Goal: Information Seeking & Learning: Learn about a topic

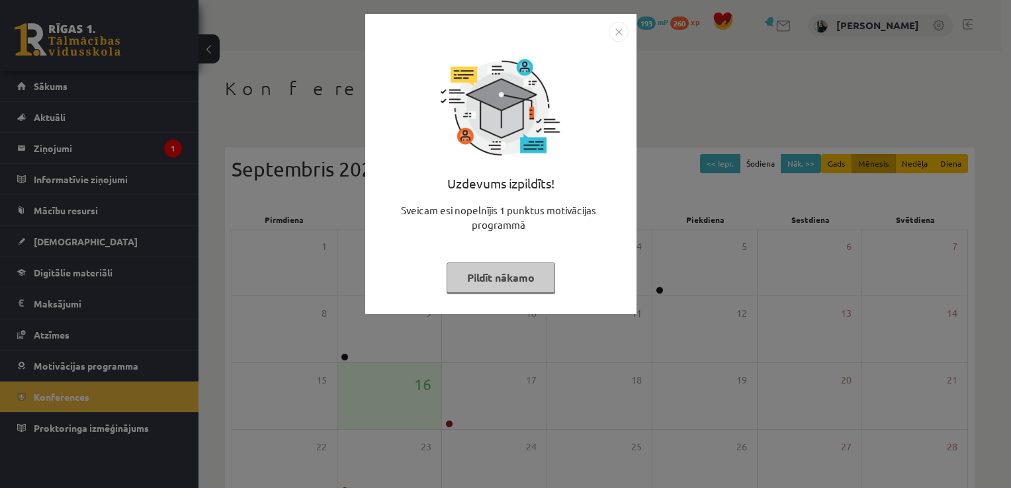
click at [510, 277] on button "Pildīt nākamo" at bounding box center [501, 278] width 108 height 30
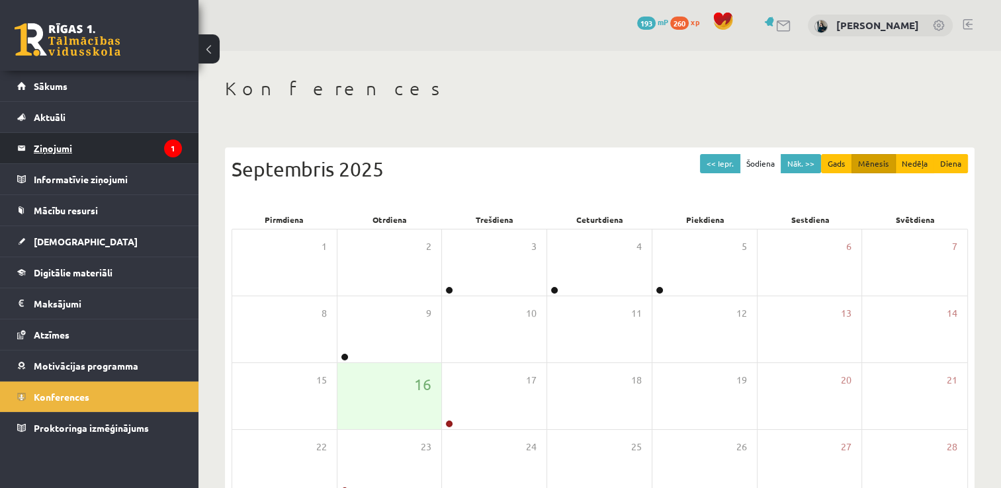
click at [23, 142] on link "Ziņojumi 1" at bounding box center [99, 148] width 165 height 30
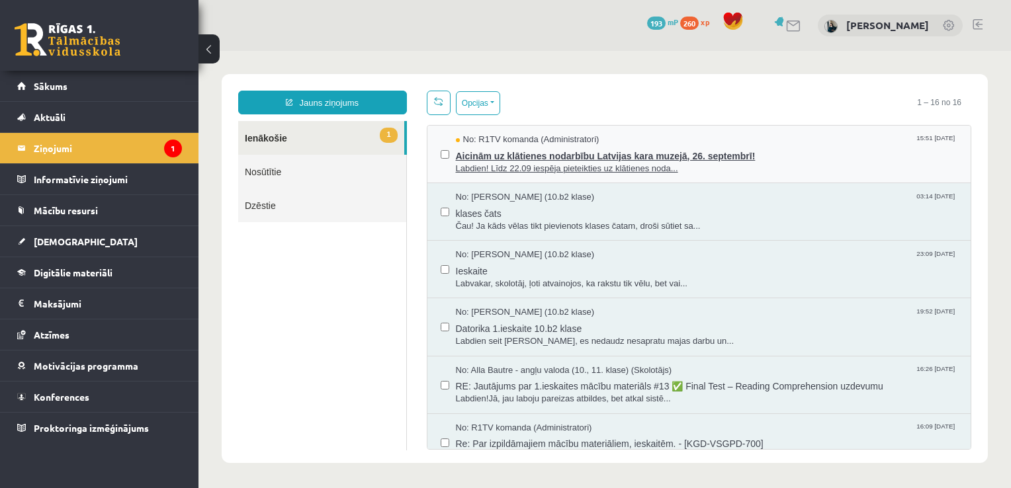
click at [669, 153] on span "Aicinām uz klātienes nodarbību Latvijas kara muzejā, 26. septembrī!" at bounding box center [707, 154] width 502 height 17
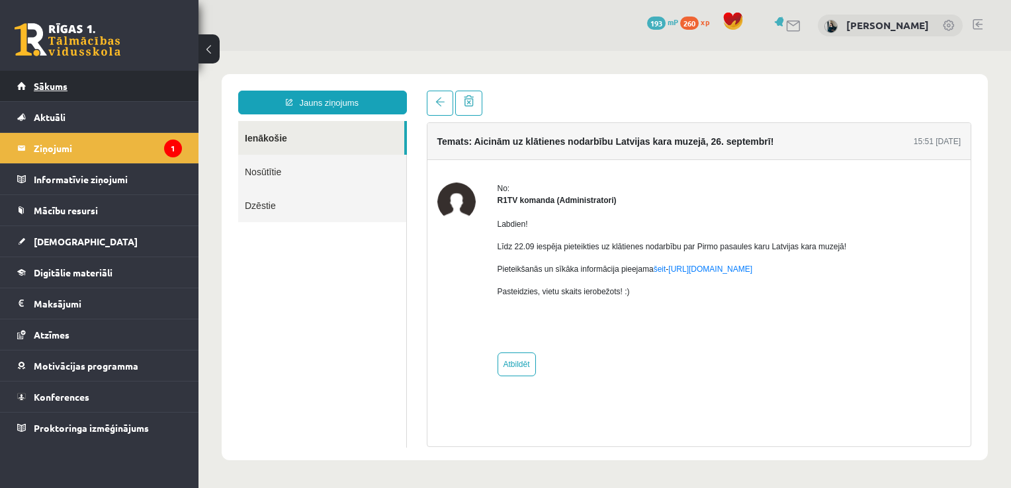
click at [92, 87] on link "Sākums" at bounding box center [99, 86] width 165 height 30
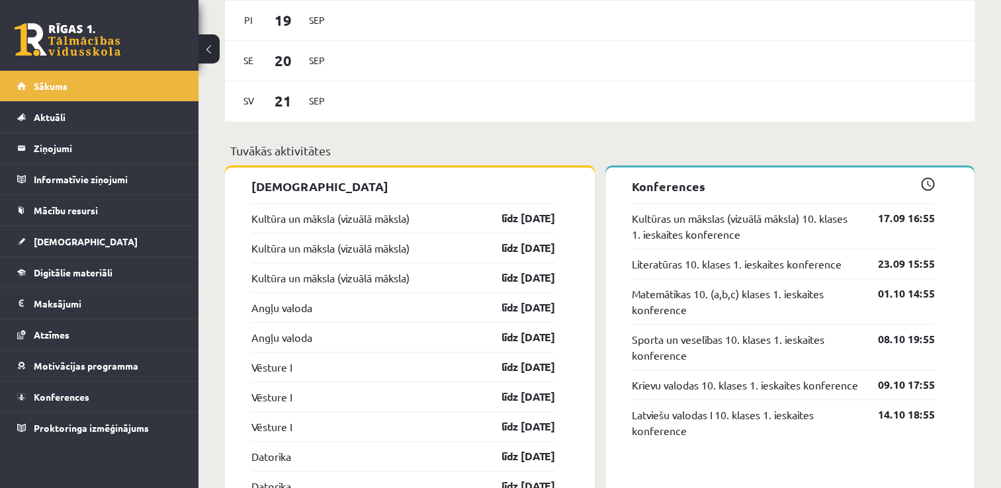
scroll to position [1125, 0]
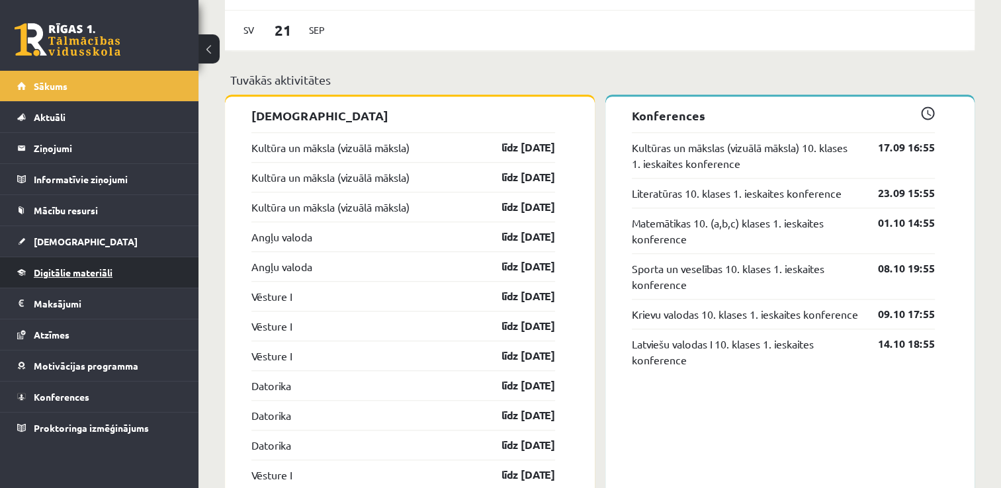
click at [64, 258] on link "Digitālie materiāli" at bounding box center [99, 272] width 165 height 30
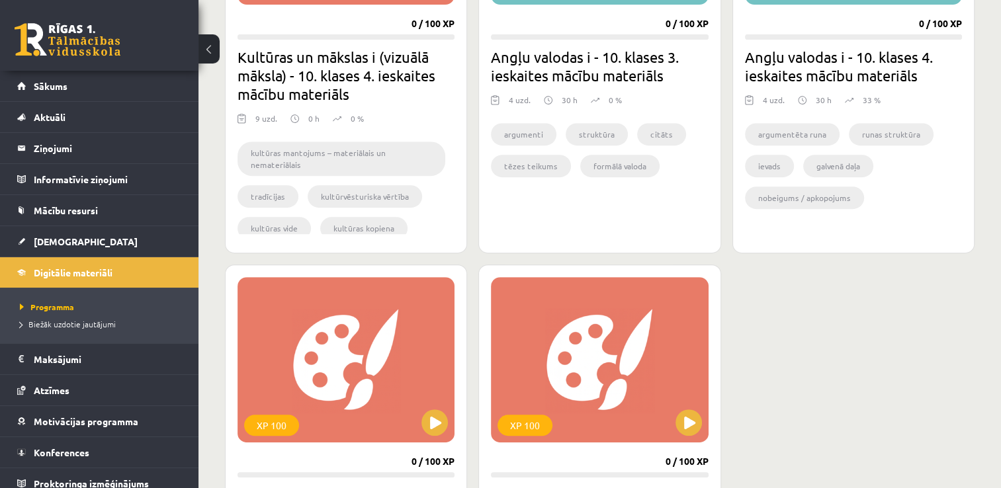
scroll to position [552, 0]
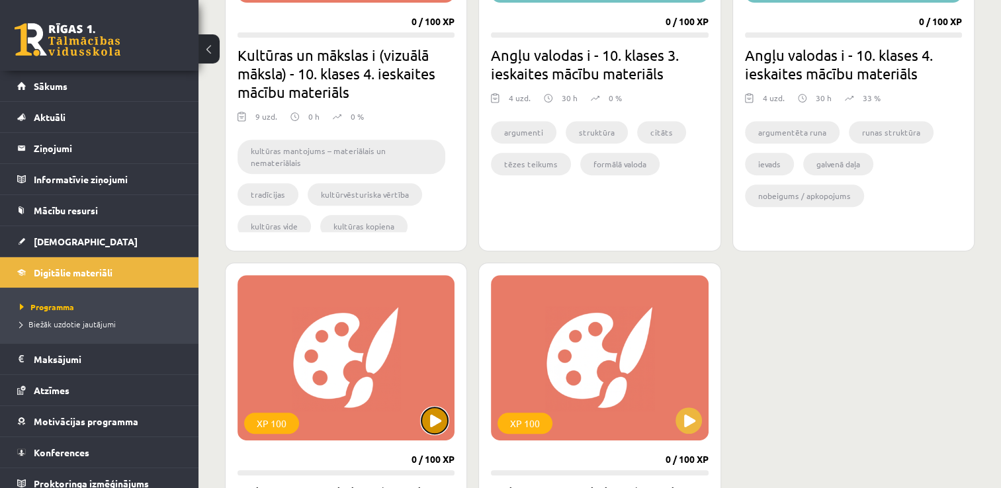
click at [438, 418] on button at bounding box center [434, 421] width 26 height 26
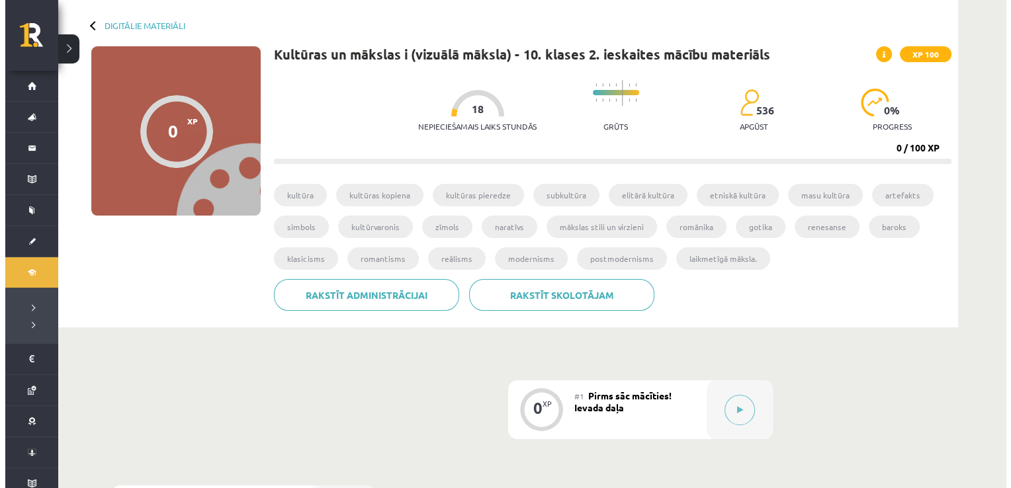
scroll to position [132, 0]
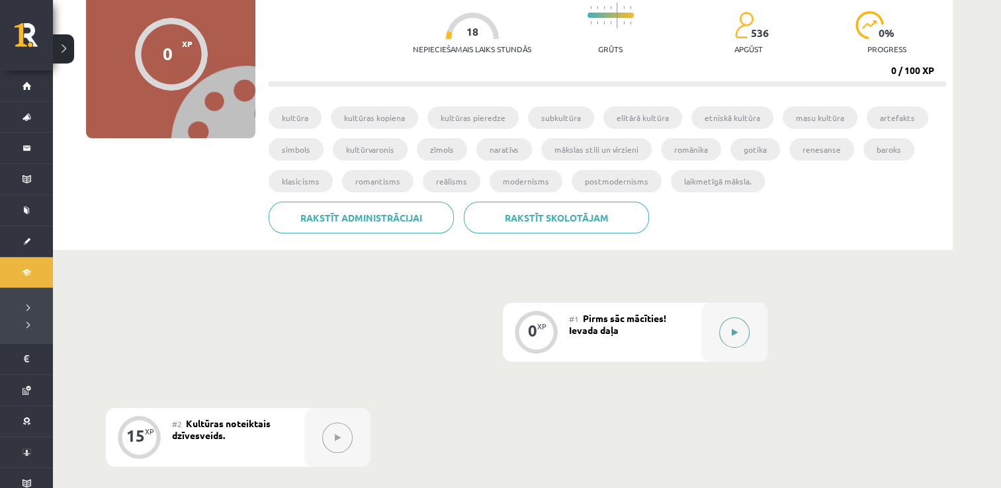
click at [718, 335] on div at bounding box center [734, 332] width 66 height 59
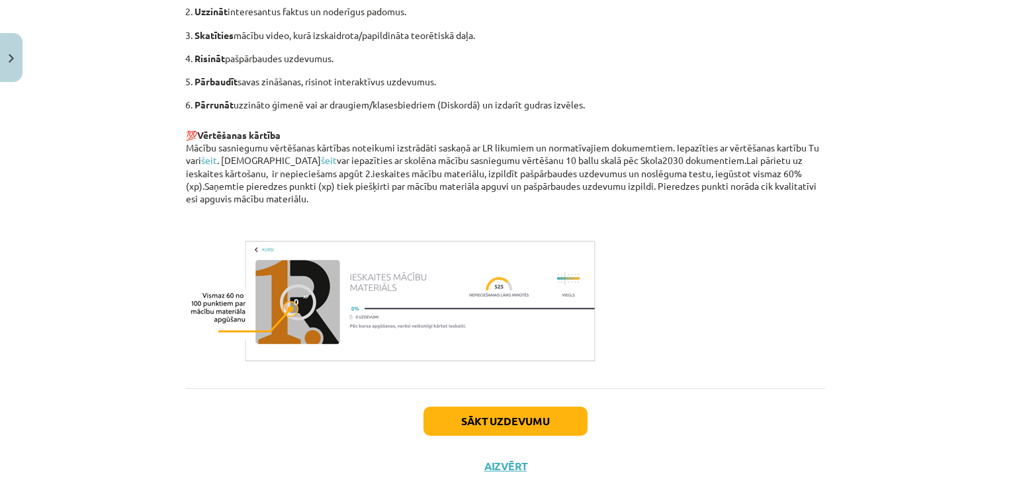
scroll to position [906, 0]
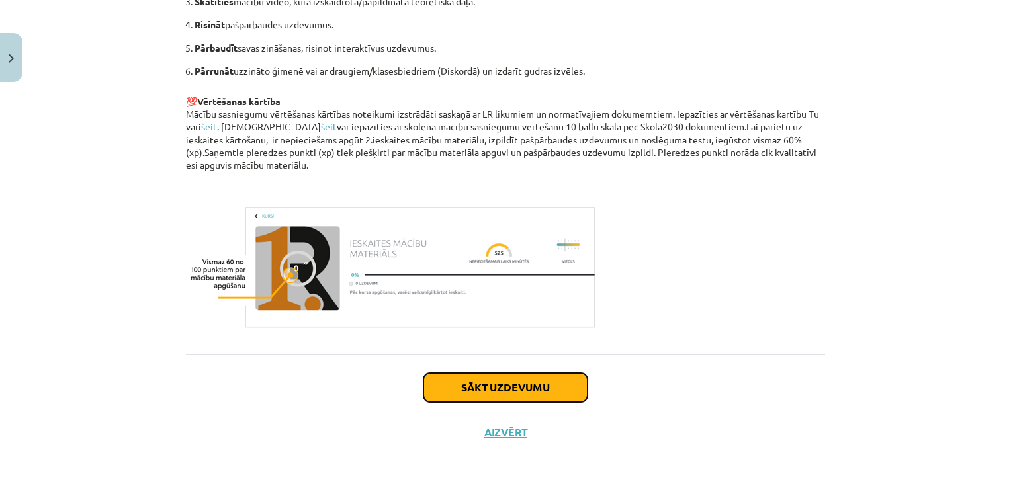
click at [545, 378] on button "Sākt uzdevumu" at bounding box center [505, 387] width 164 height 29
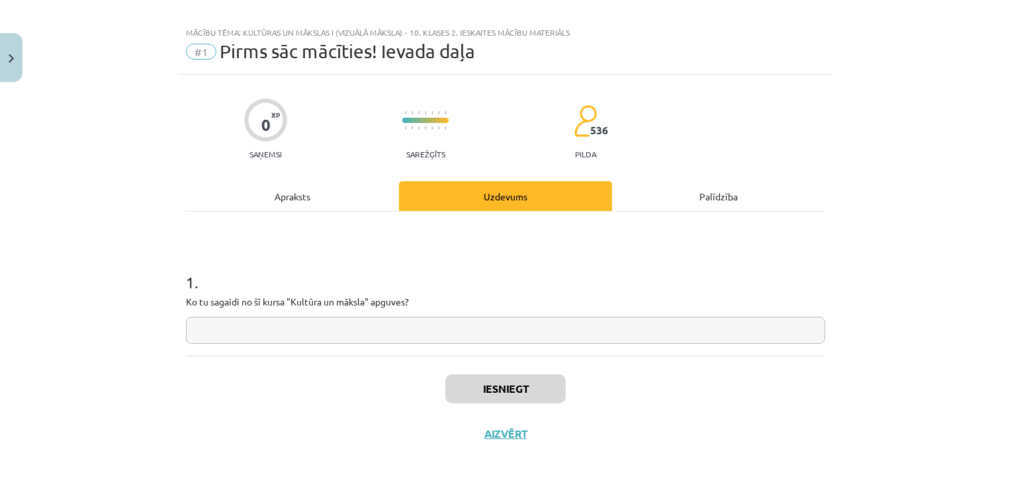
click at [402, 334] on input "text" at bounding box center [505, 330] width 639 height 27
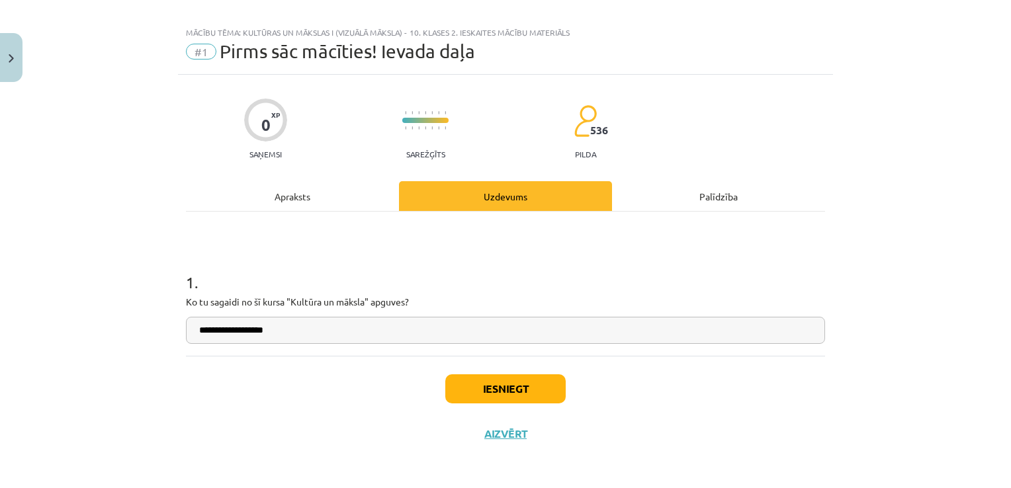
type input "**********"
click at [496, 390] on button "Iesniegt" at bounding box center [505, 388] width 120 height 29
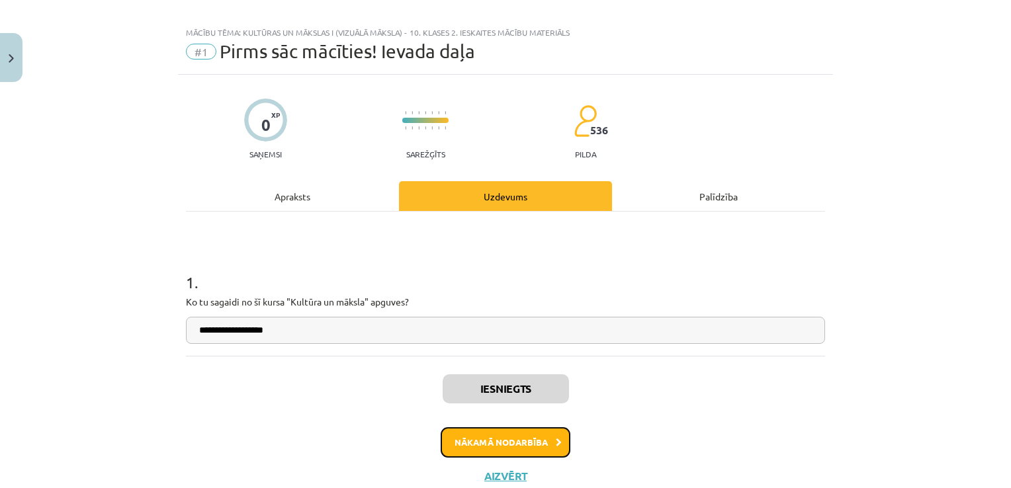
click at [514, 440] on button "Nākamā nodarbība" at bounding box center [506, 442] width 130 height 30
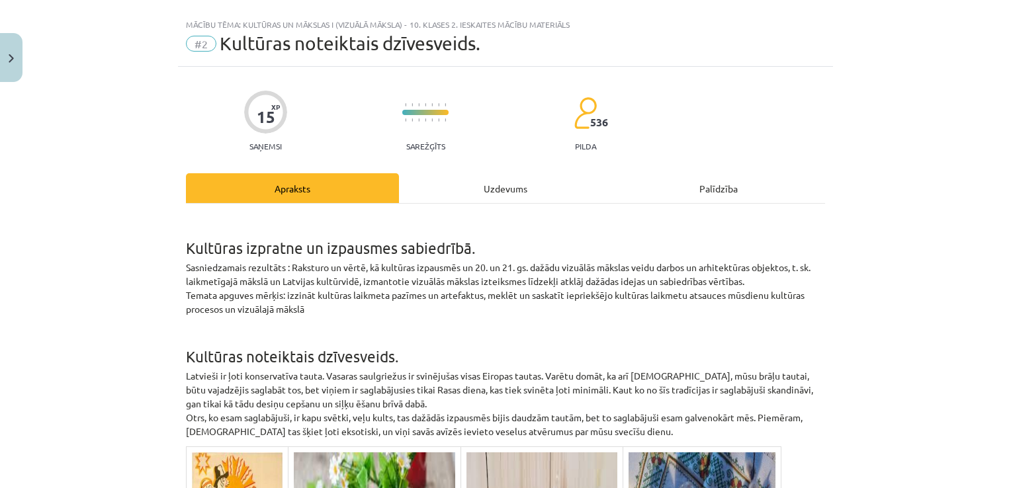
scroll to position [0, 0]
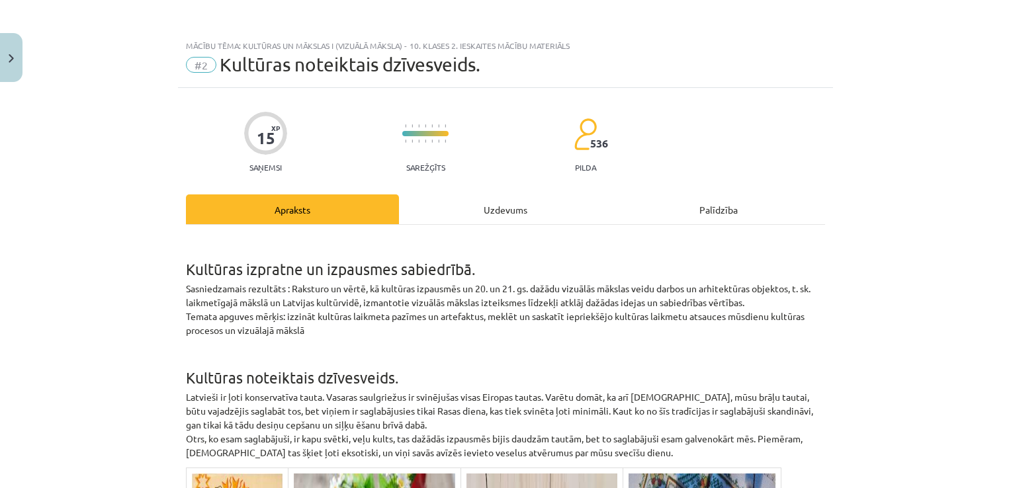
drag, startPoint x: 973, startPoint y: 0, endPoint x: 724, endPoint y: 33, distance: 251.6
click at [724, 33] on div "Mācību tēma: Kultūras un mākslas i (vizuālā māksla) - 10. klases 2. ieskaites m…" at bounding box center [505, 244] width 1011 height 488
click at [691, 115] on div "15 XP Saņemsi Sarežģīts 536 pilda" at bounding box center [505, 138] width 639 height 68
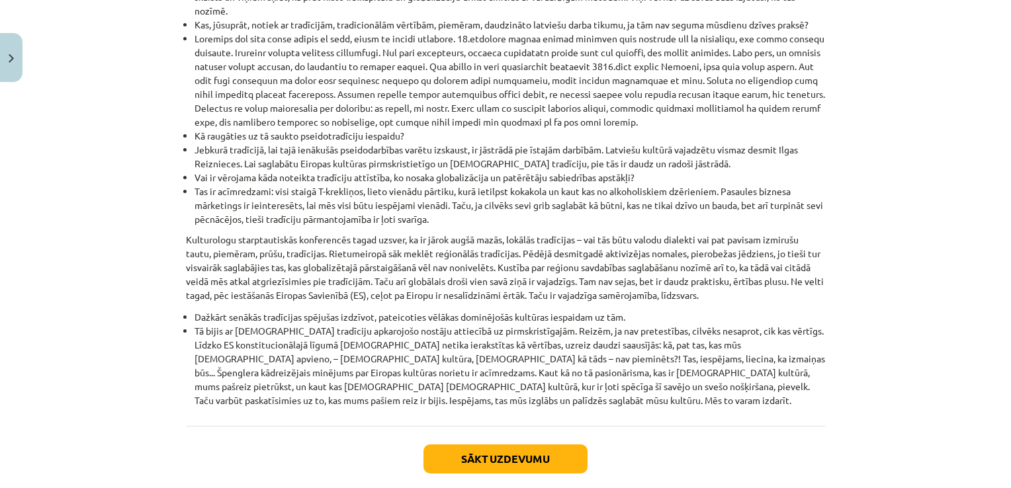
scroll to position [1514, 0]
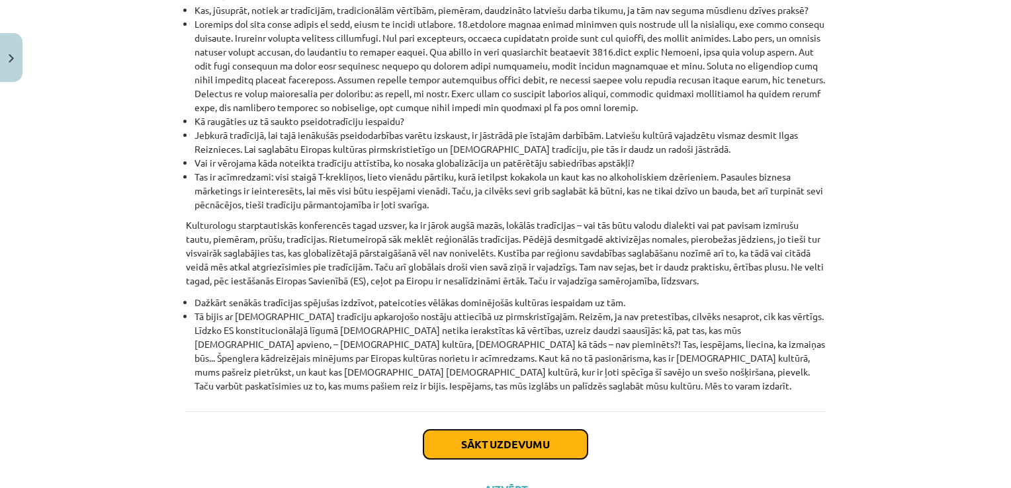
click at [548, 430] on button "Sākt uzdevumu" at bounding box center [505, 444] width 164 height 29
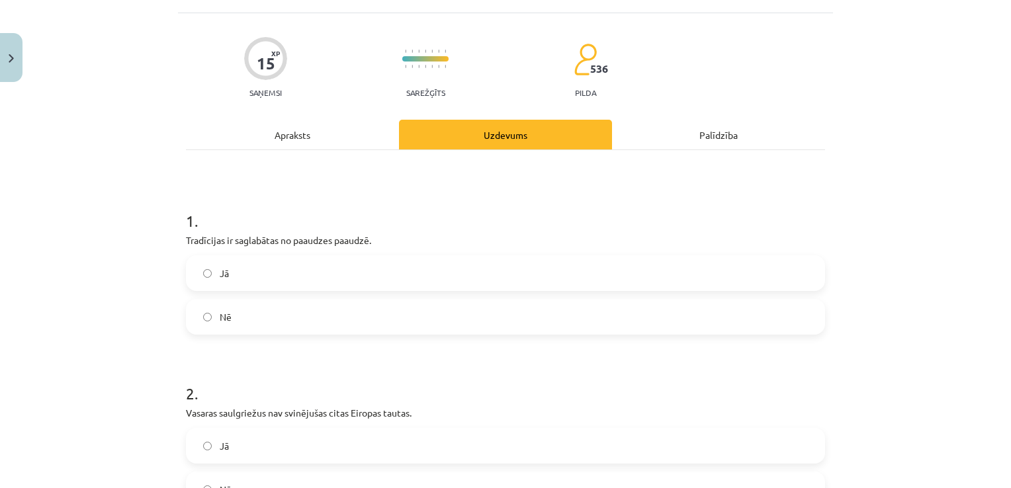
scroll to position [33, 0]
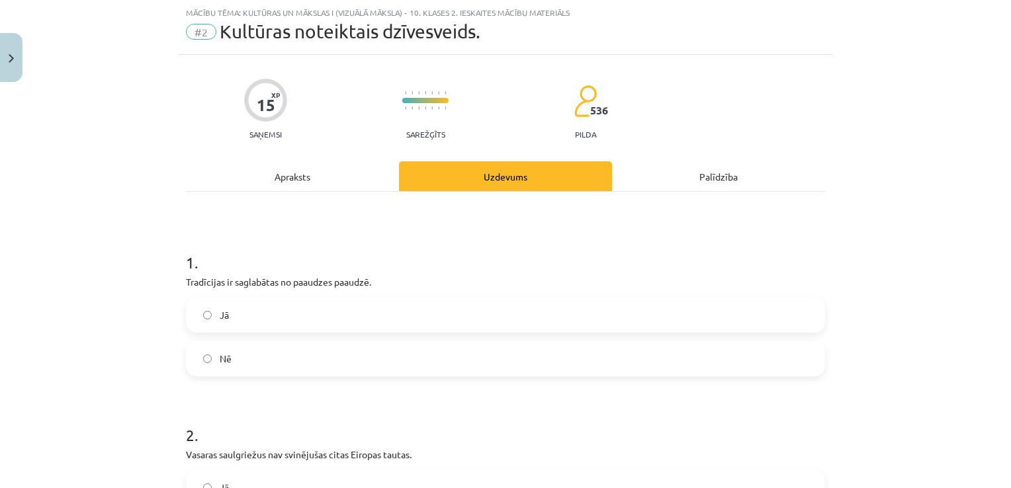
click at [254, 312] on label "Jā" at bounding box center [505, 314] width 636 height 33
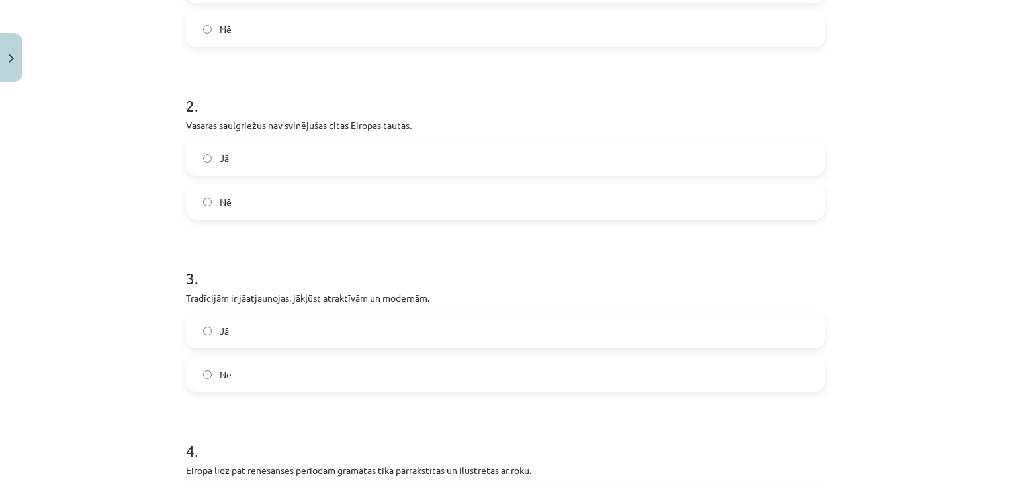
scroll to position [430, 0]
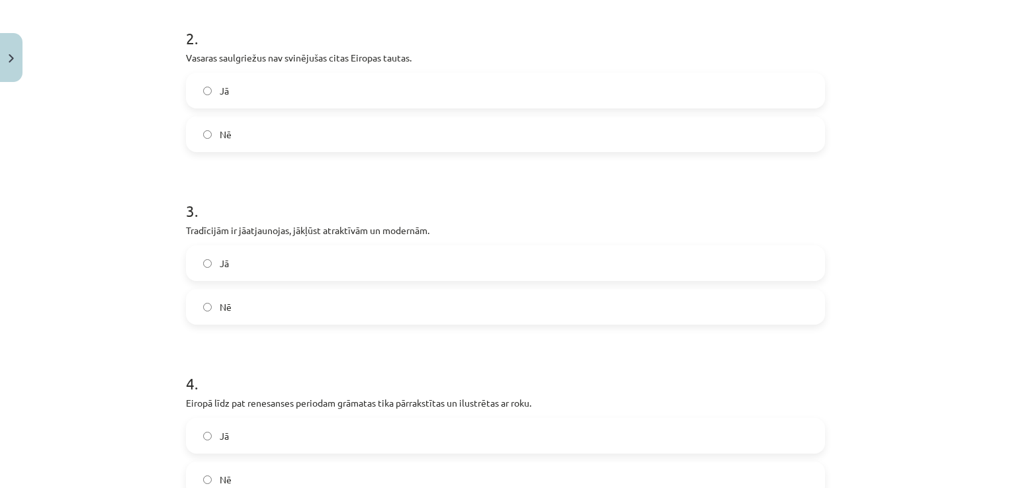
click at [305, 138] on label "Nē" at bounding box center [505, 134] width 636 height 33
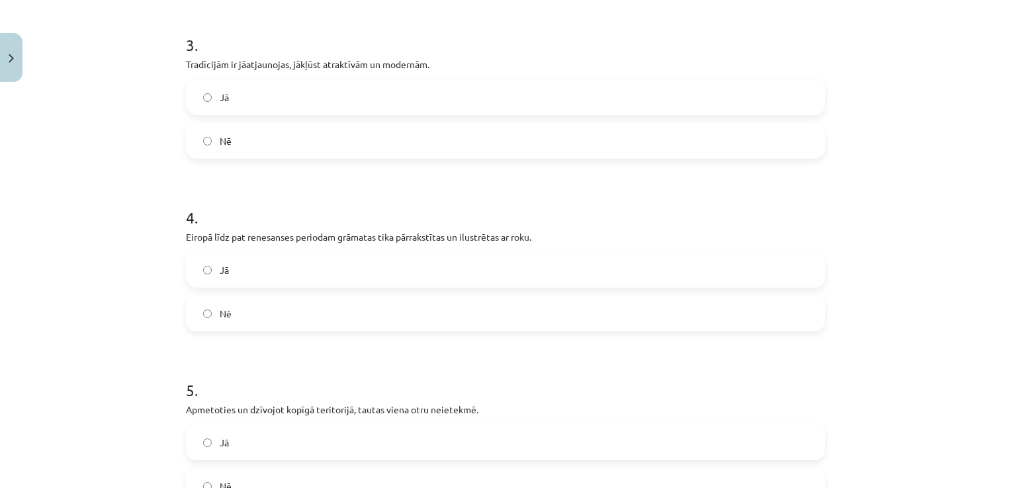
scroll to position [628, 0]
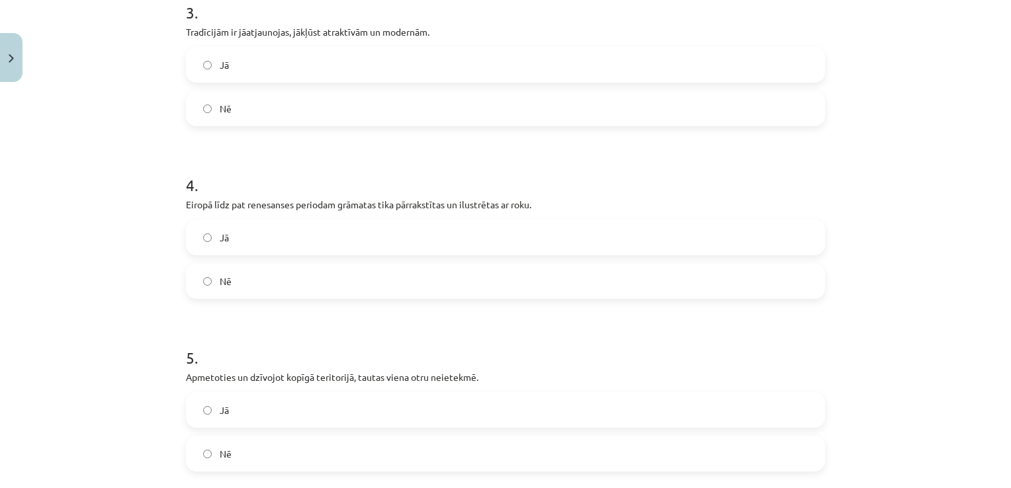
click at [354, 61] on label "Jā" at bounding box center [505, 64] width 636 height 33
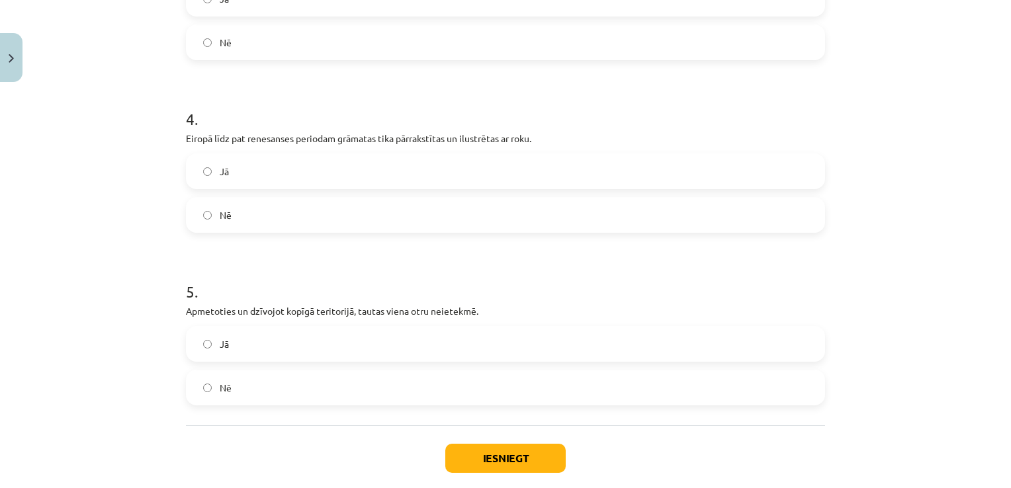
scroll to position [761, 0]
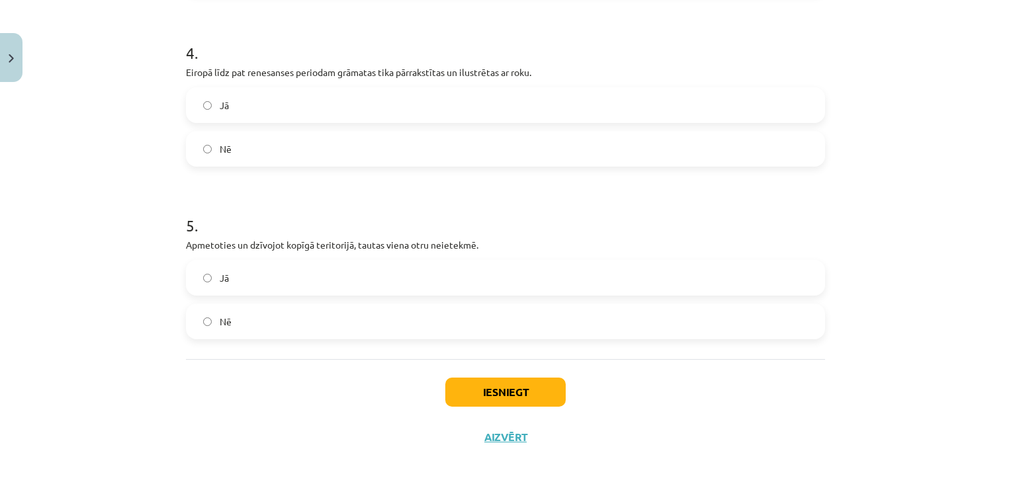
click at [307, 99] on label "Jā" at bounding box center [505, 105] width 636 height 33
click at [235, 311] on label "Nē" at bounding box center [505, 321] width 636 height 33
click at [510, 393] on button "Iesniegt" at bounding box center [505, 392] width 120 height 29
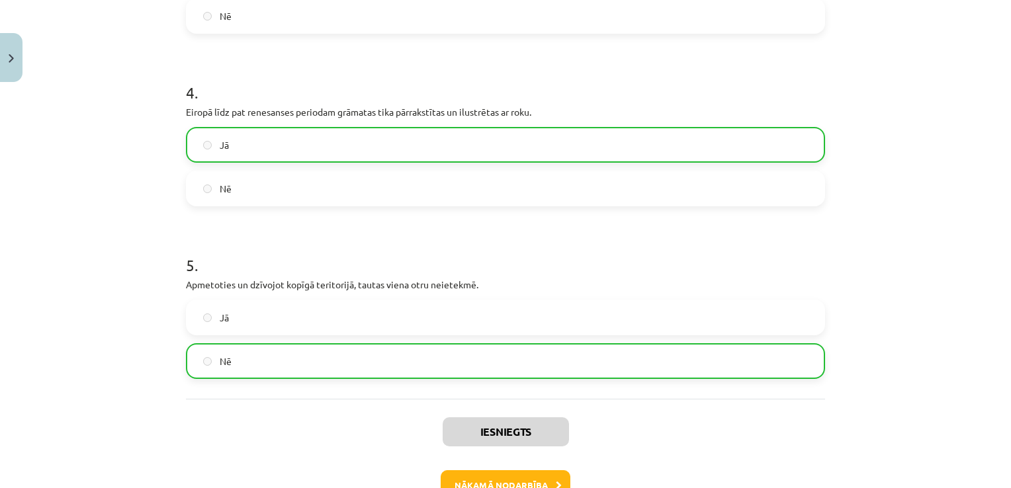
scroll to position [806, 0]
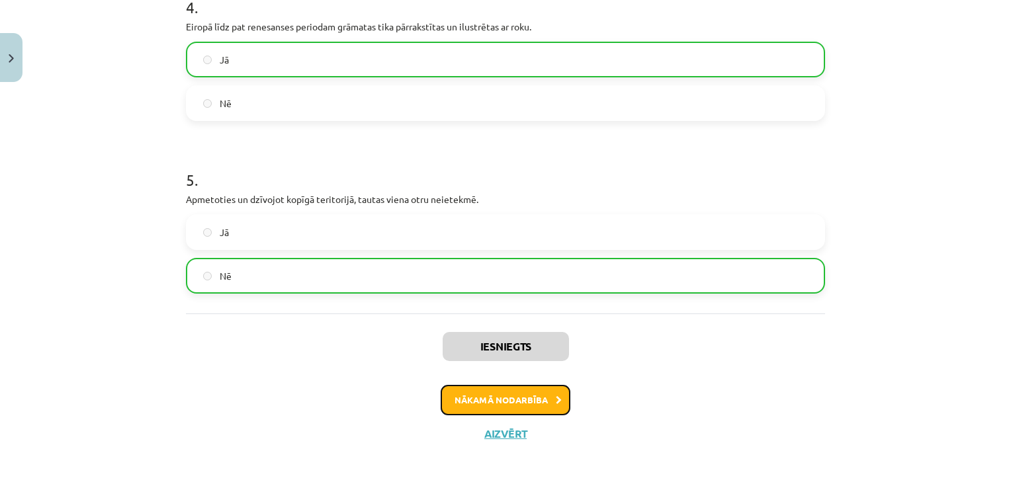
click at [536, 406] on button "Nākamā nodarbība" at bounding box center [506, 400] width 130 height 30
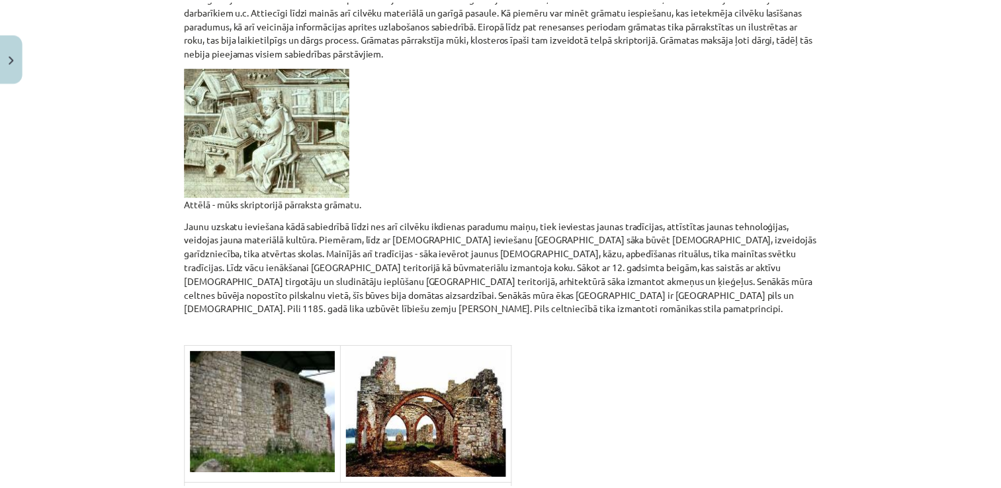
scroll to position [0, 0]
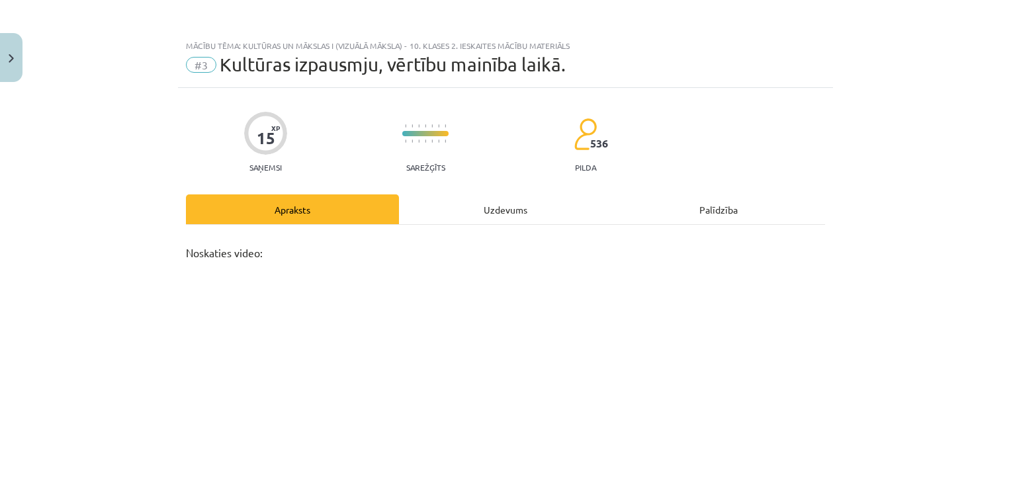
drag, startPoint x: 538, startPoint y: 356, endPoint x: 538, endPoint y: 81, distance: 274.5
click at [24, 66] on div "Mācību tēma: Kultūras un mākslas i (vizuālā māksla) - 10. klases 2. ieskaites m…" at bounding box center [505, 244] width 1011 height 488
click at [17, 56] on button "Close" at bounding box center [11, 57] width 22 height 49
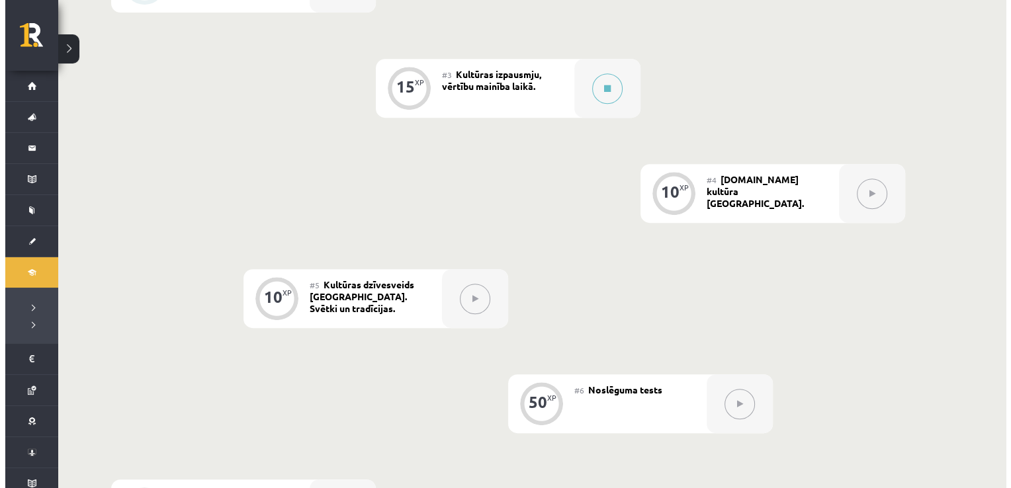
scroll to position [529, 0]
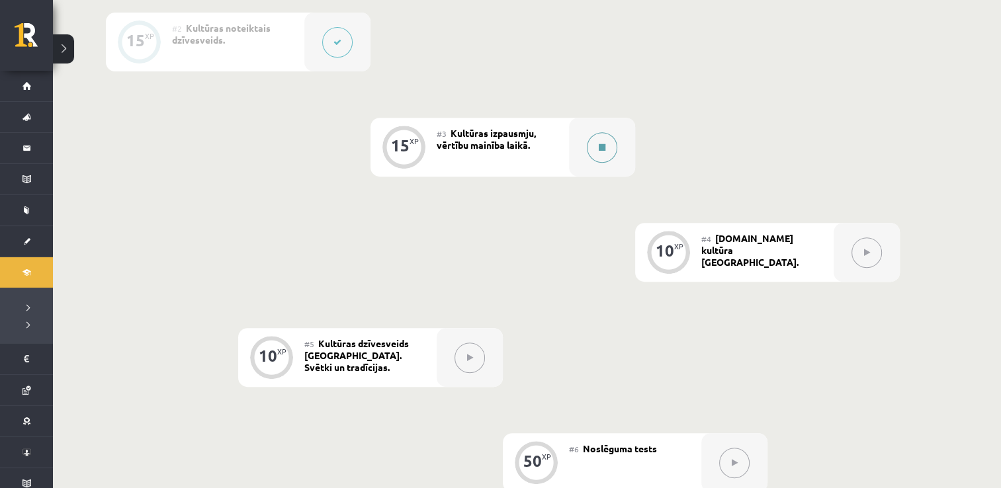
click at [595, 140] on button at bounding box center [602, 147] width 30 height 30
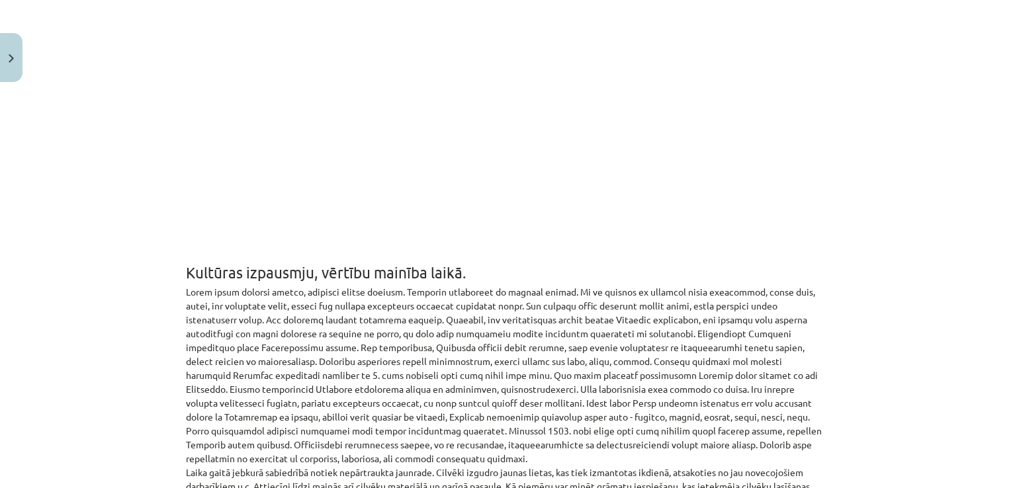
click at [161, 61] on div "Mācību tēma: Kultūras un mākslas i (vizuālā māksla) - 10. klases 2. ieskaites m…" at bounding box center [505, 244] width 1011 height 488
click at [116, 76] on div "Mācību tēma: Kultūras un mākslas i (vizuālā māksla) - 10. klases 2. ieskaites m…" at bounding box center [505, 244] width 1011 height 488
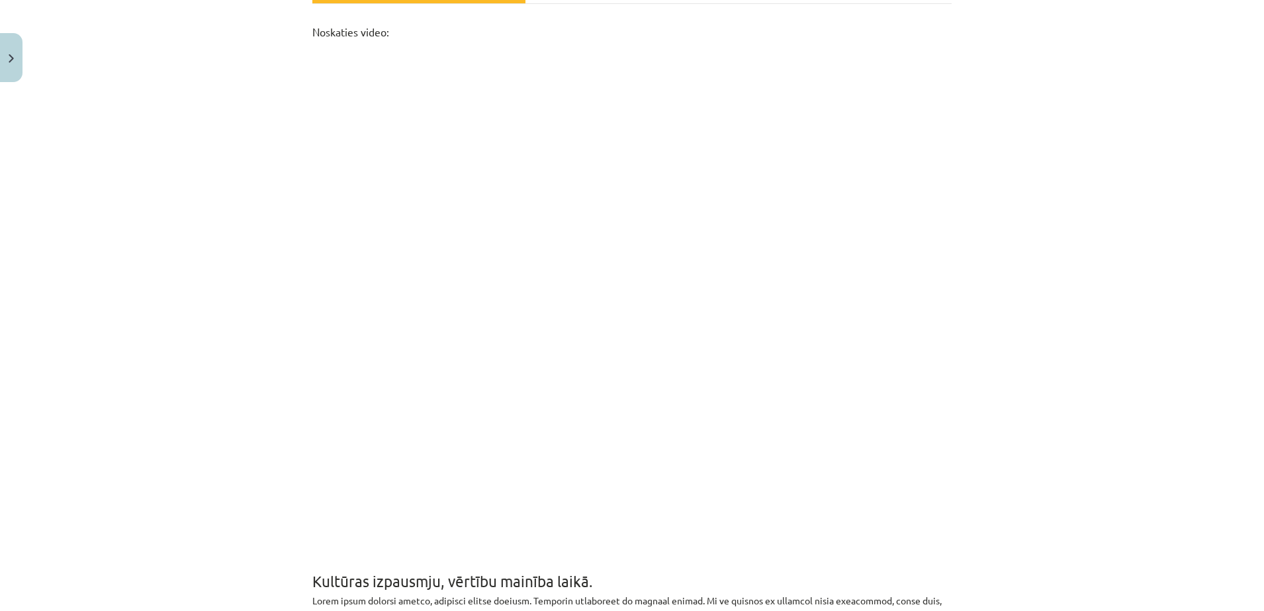
scroll to position [221, 0]
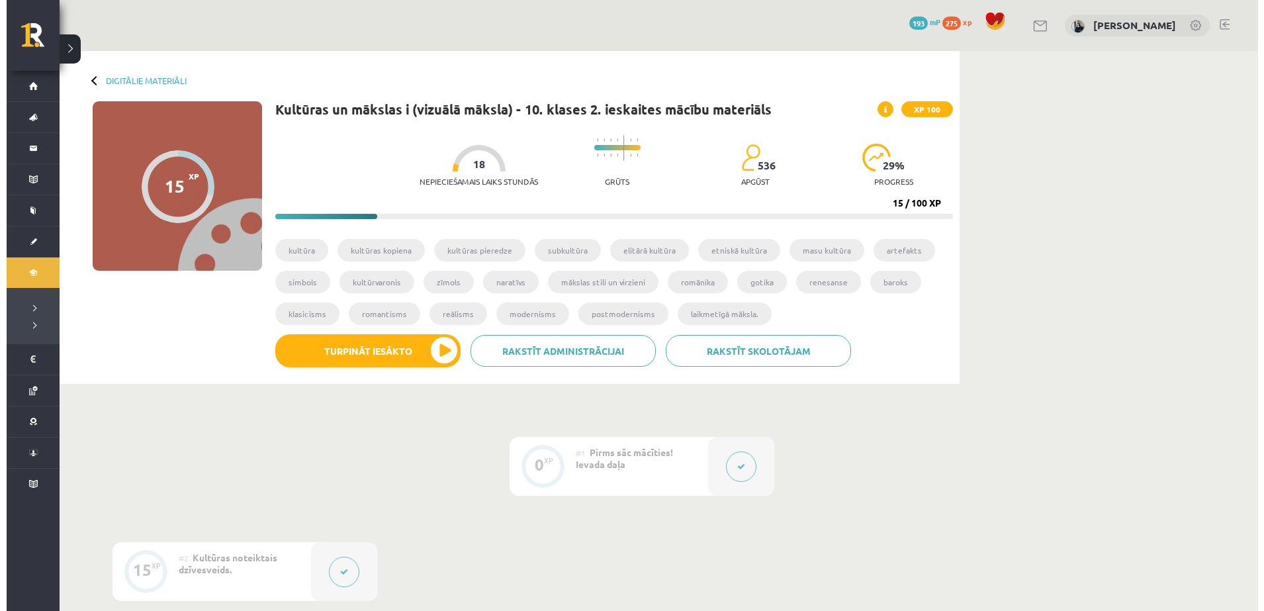
scroll to position [529, 0]
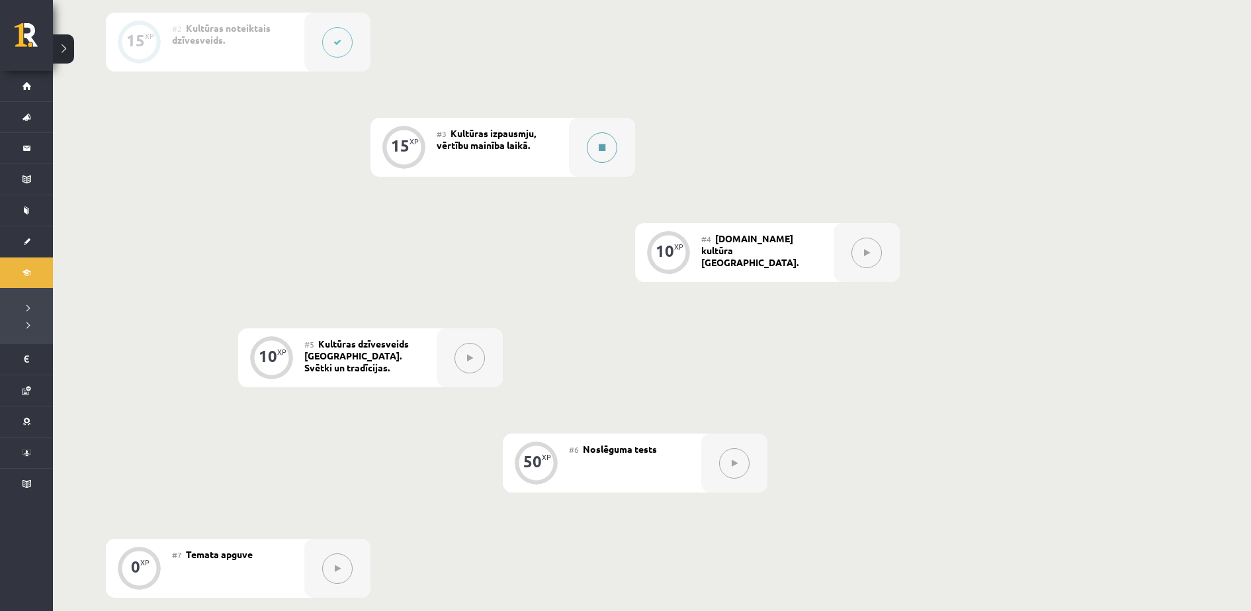
click at [599, 140] on button at bounding box center [602, 147] width 30 height 30
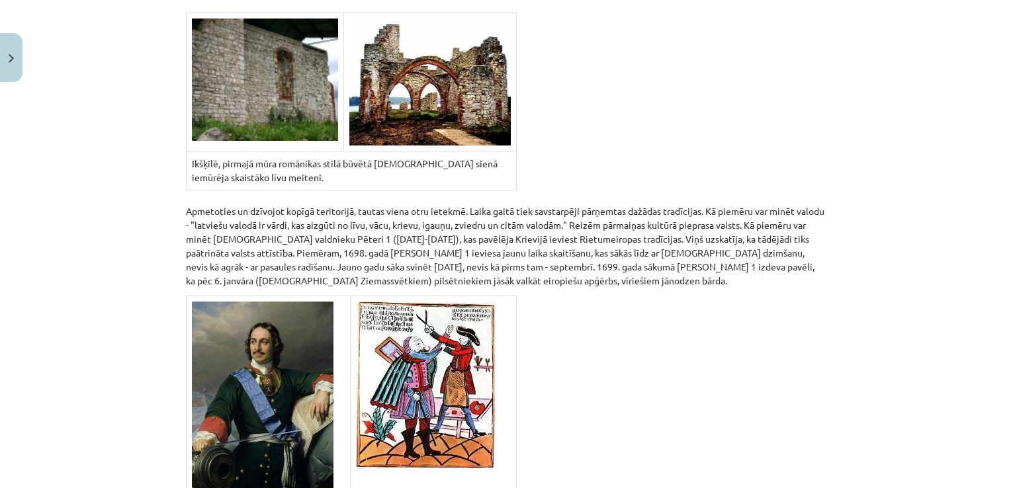
scroll to position [1385, 0]
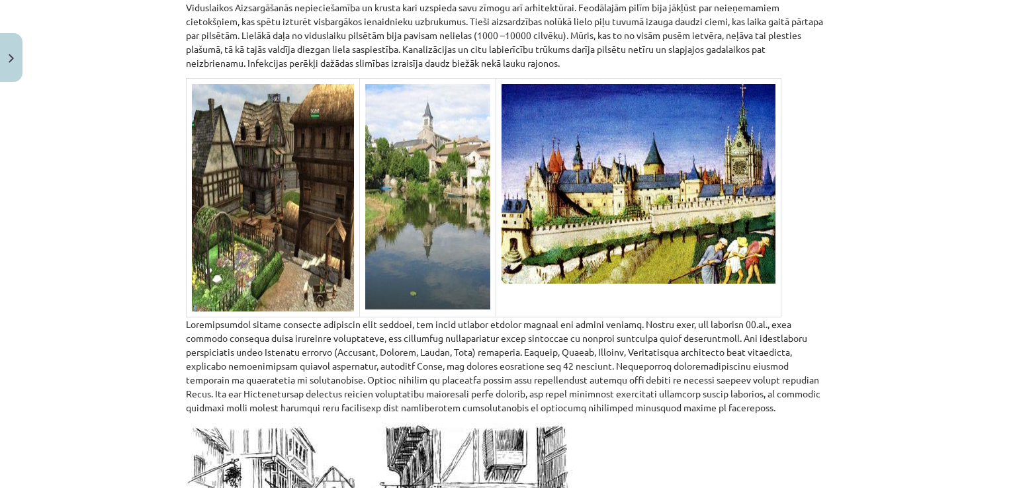
scroll to position [1980, 0]
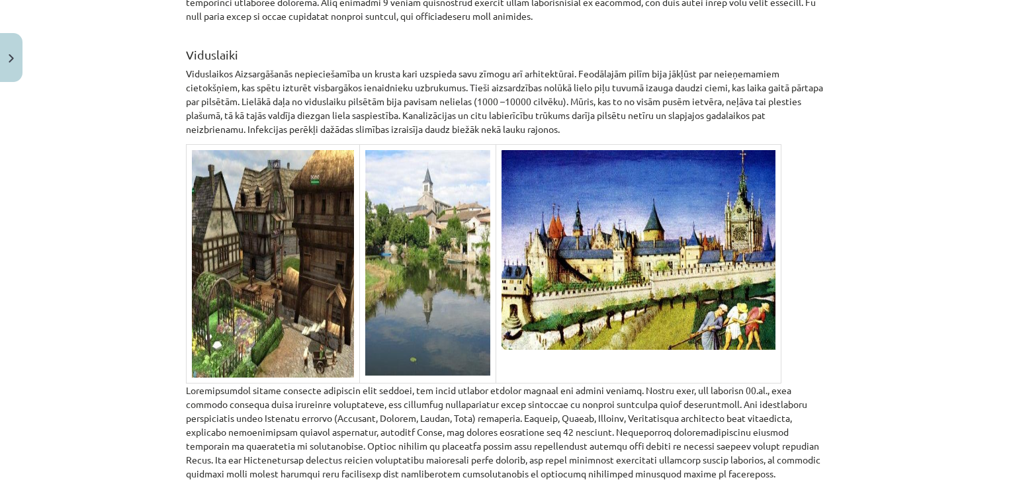
click at [254, 189] on img at bounding box center [273, 264] width 162 height 228
click at [302, 314] on img at bounding box center [273, 264] width 162 height 228
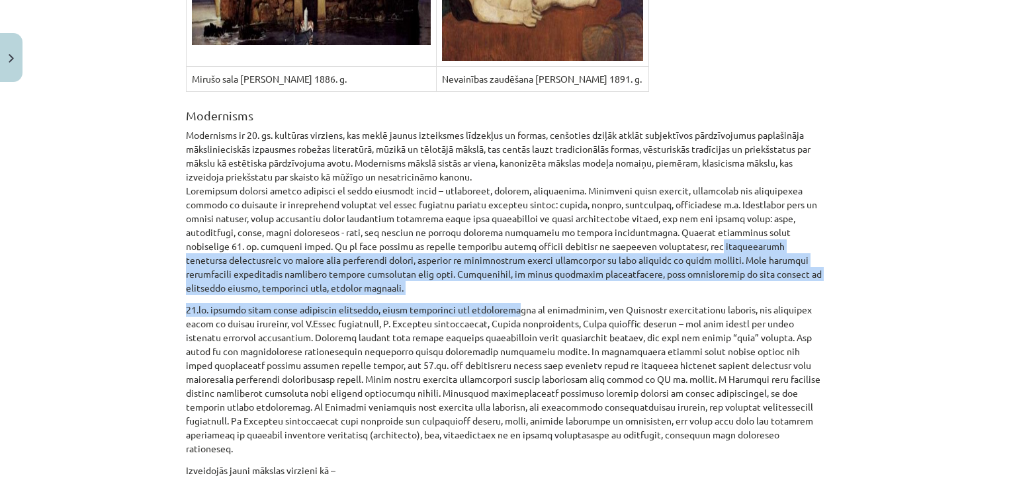
scroll to position [7887, 0]
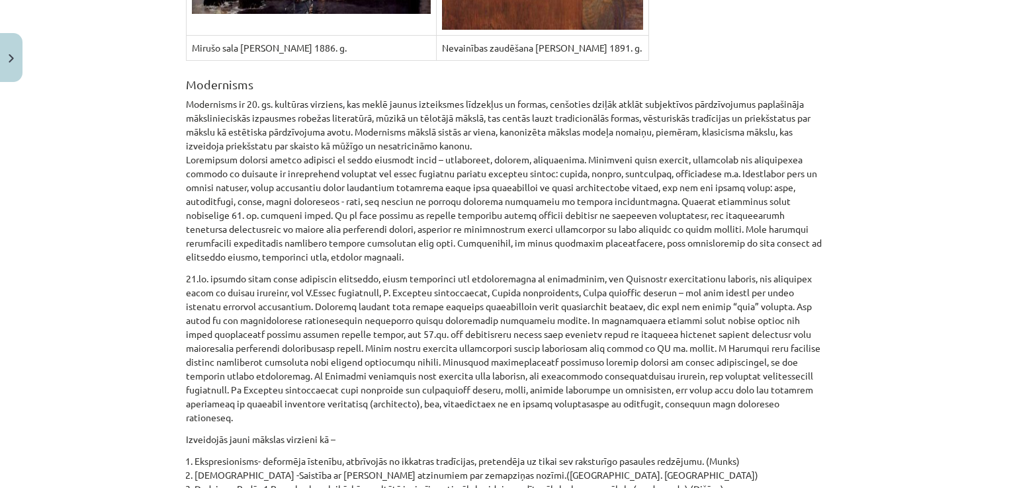
drag, startPoint x: 748, startPoint y: 449, endPoint x: 757, endPoint y: 448, distance: 10.0
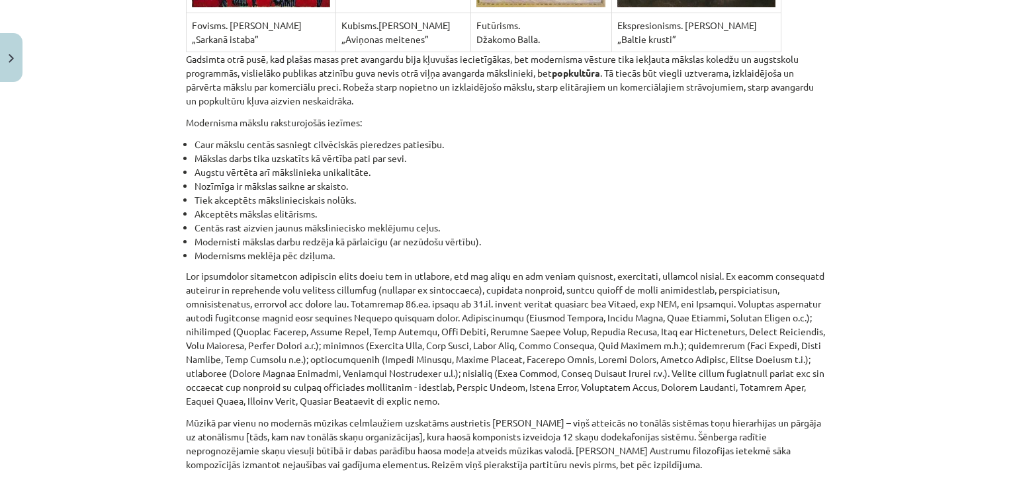
scroll to position [8813, 0]
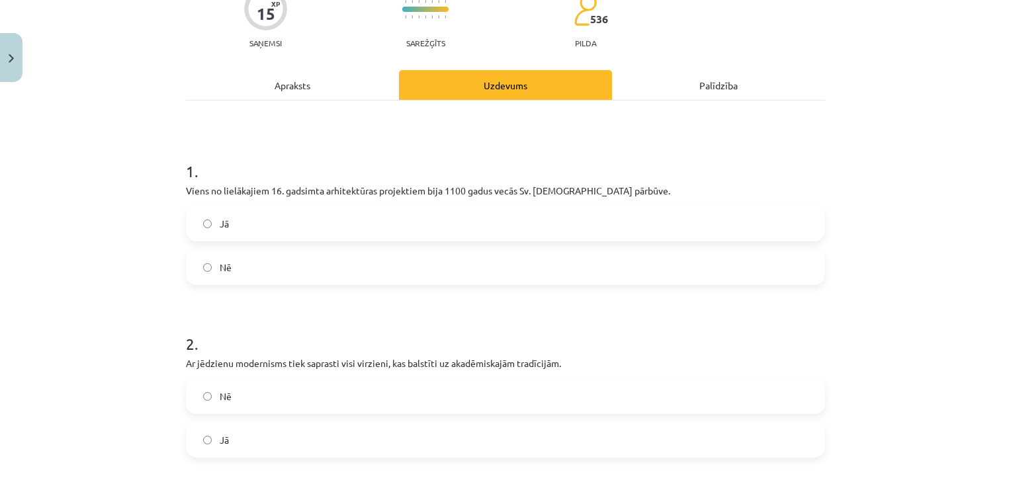
scroll to position [33, 0]
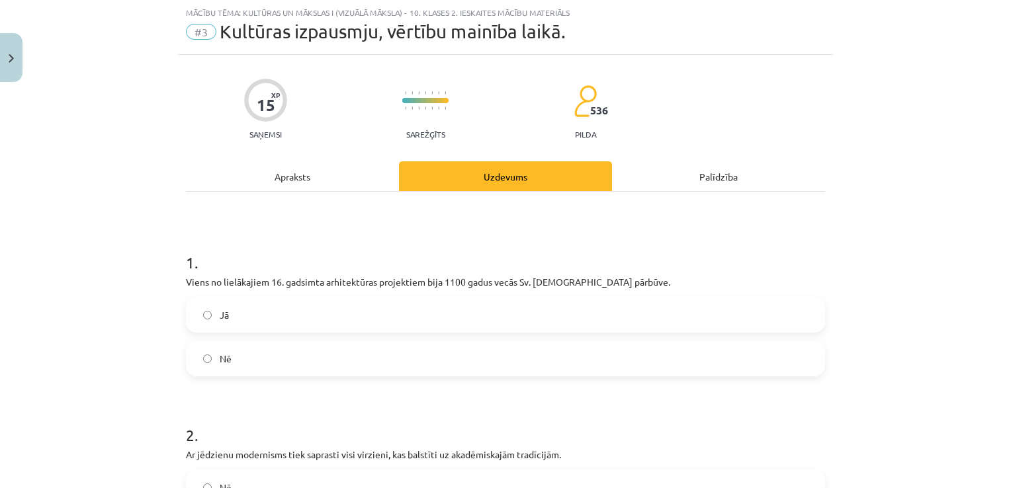
click at [417, 318] on label "Jā" at bounding box center [505, 314] width 636 height 33
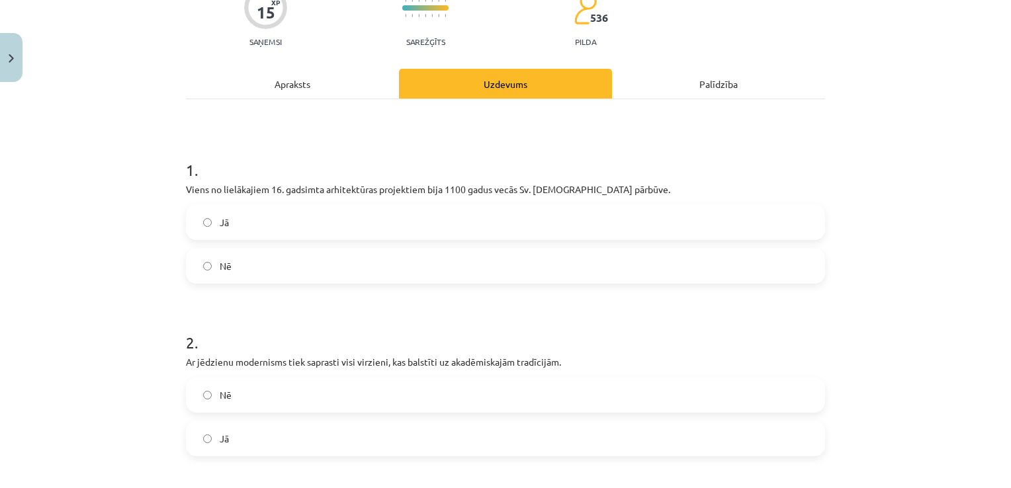
scroll to position [165, 0]
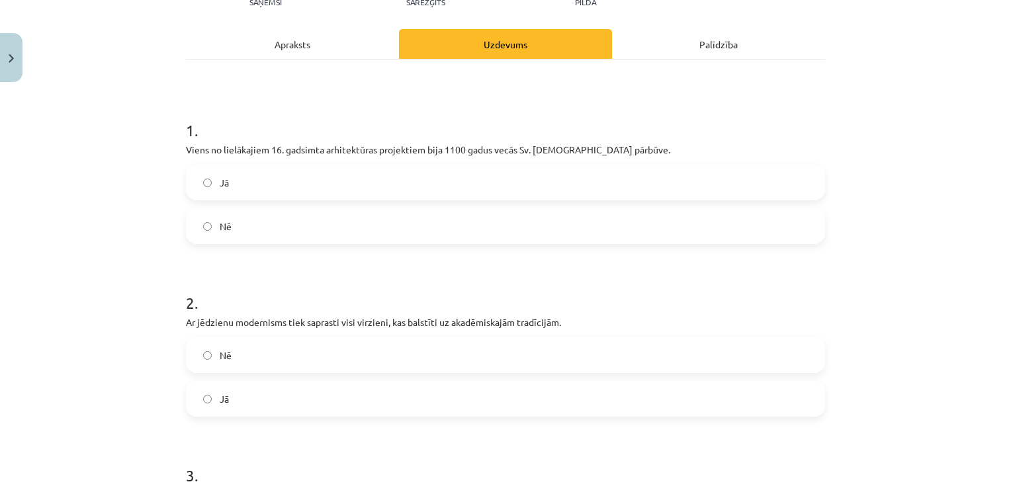
click at [411, 363] on label "Nē" at bounding box center [505, 355] width 636 height 33
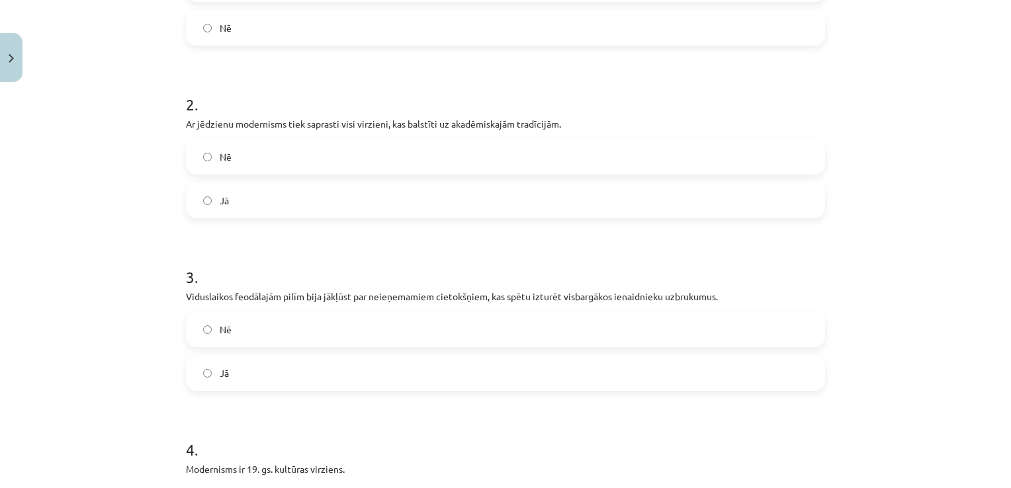
scroll to position [430, 0]
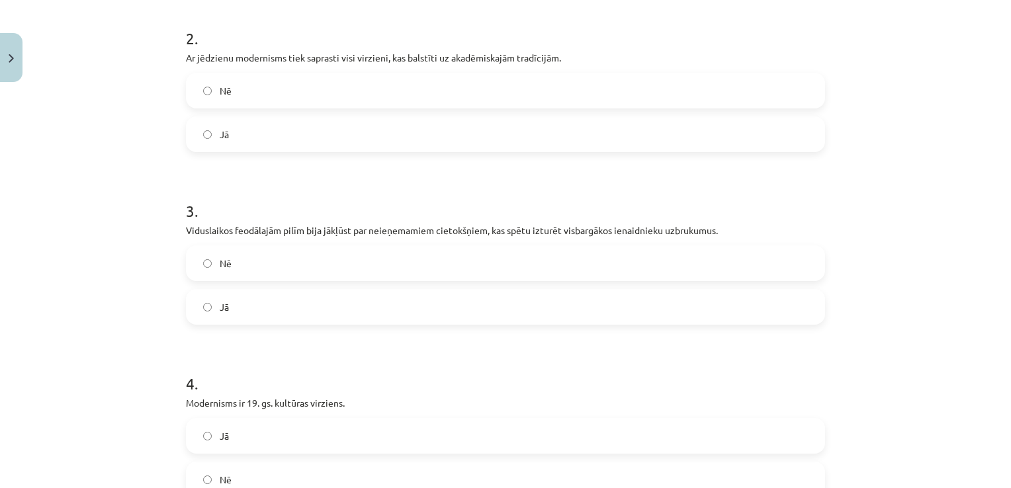
click at [363, 298] on label "Jā" at bounding box center [505, 306] width 636 height 33
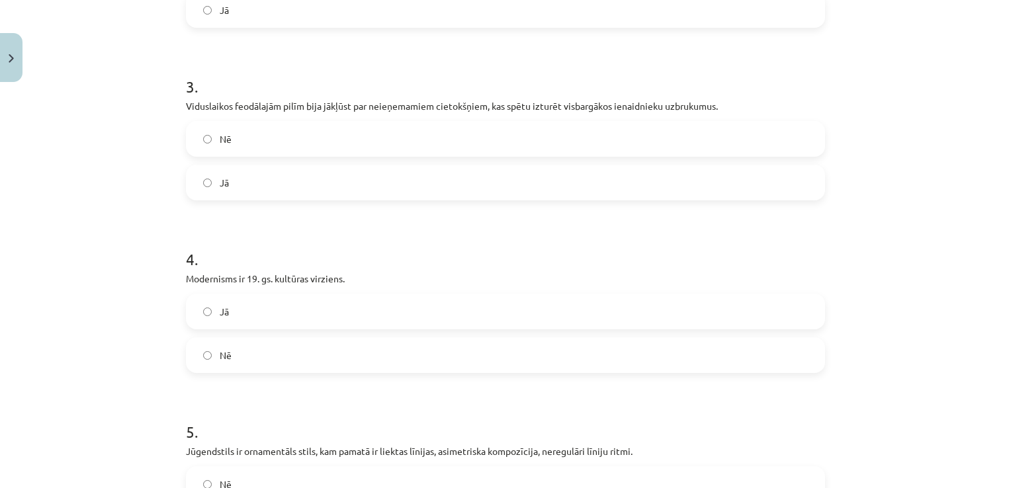
scroll to position [562, 0]
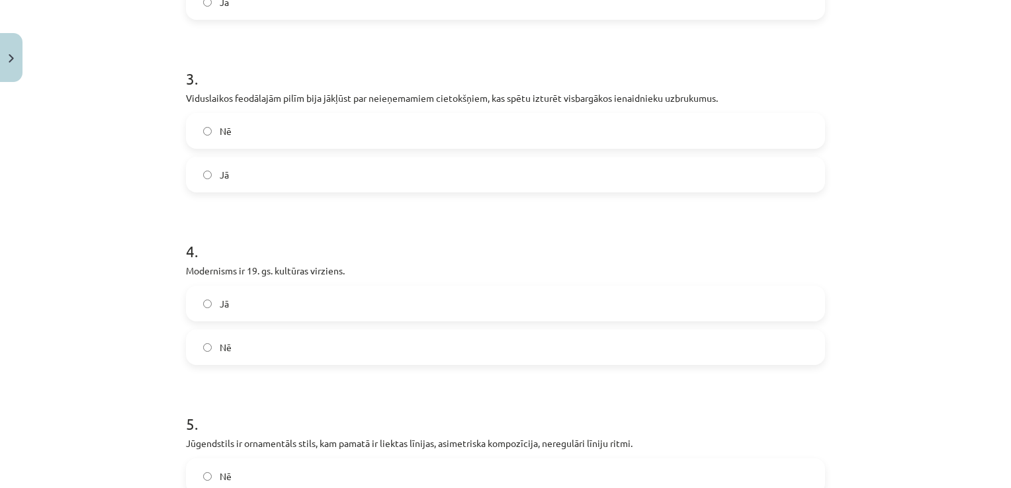
click at [343, 302] on label "Jā" at bounding box center [505, 303] width 636 height 33
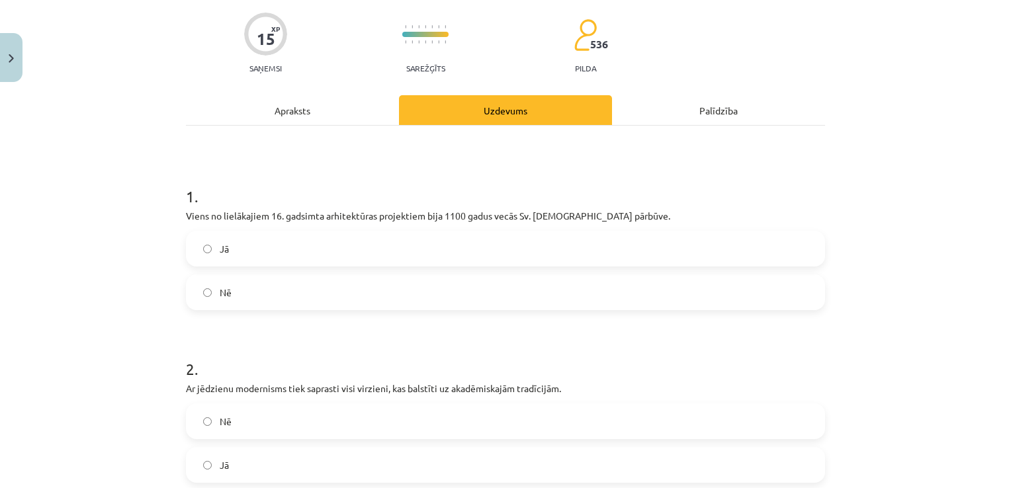
scroll to position [33, 0]
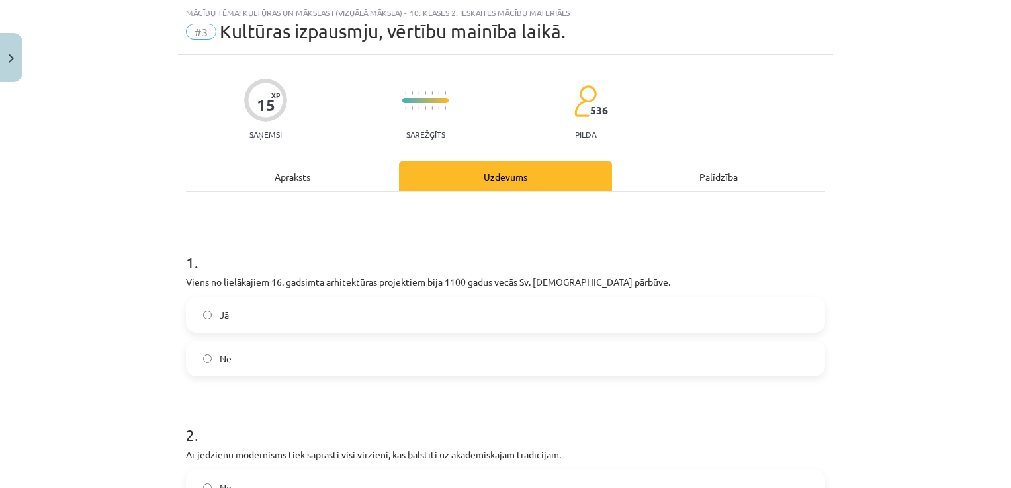
click at [252, 177] on div "Apraksts" at bounding box center [292, 176] width 213 height 30
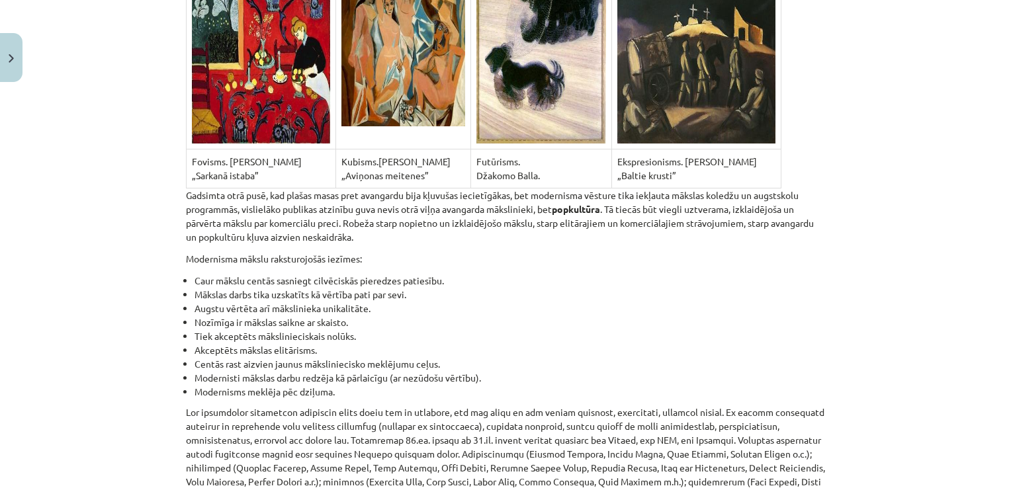
drag, startPoint x: 343, startPoint y: 295, endPoint x: 343, endPoint y: 445, distance: 150.2
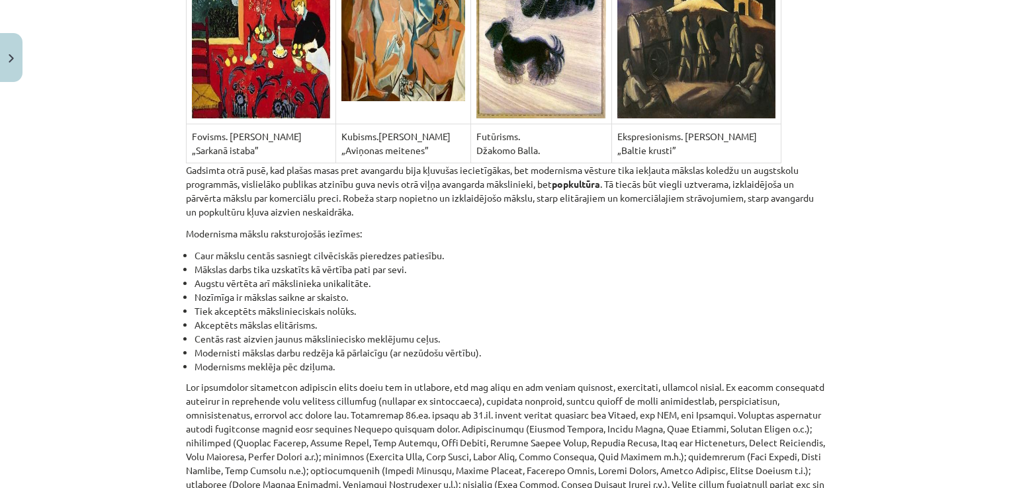
scroll to position [8813, 0]
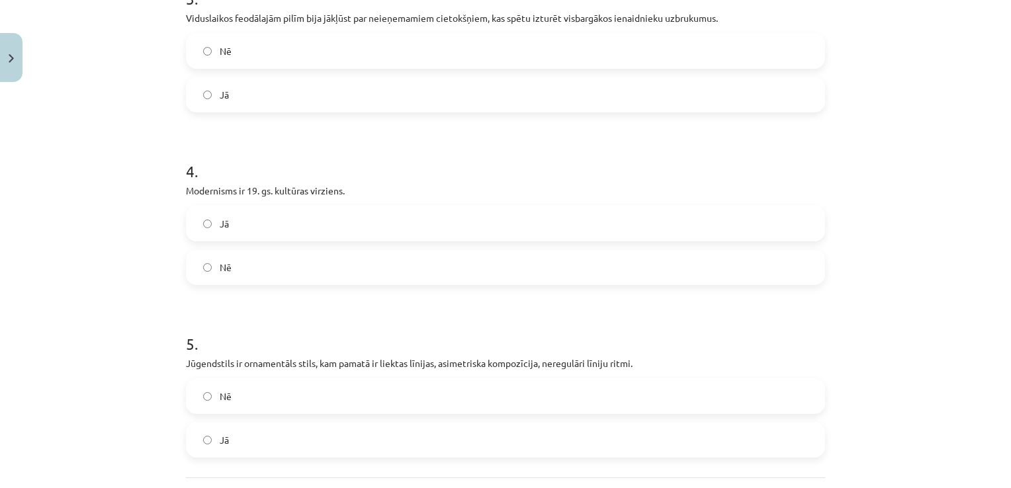
scroll to position [761, 0]
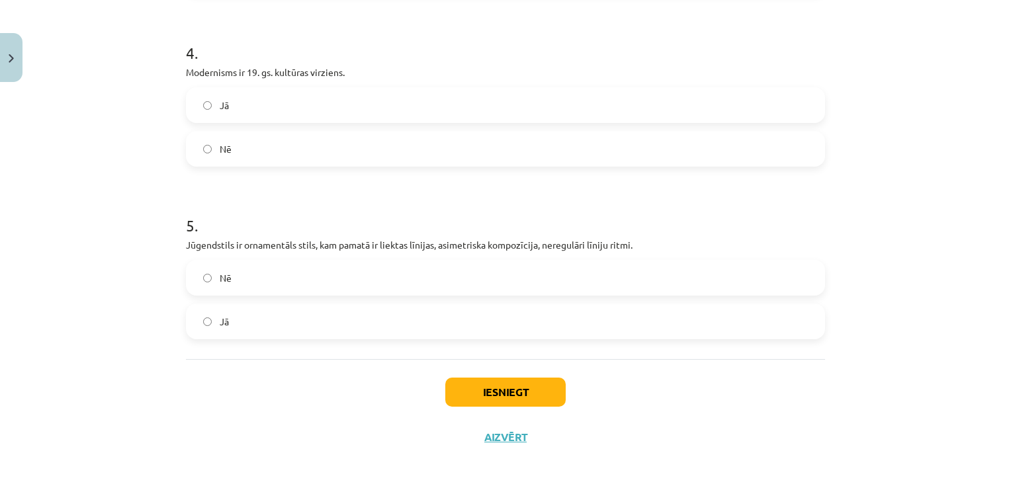
click at [230, 159] on label "Nē" at bounding box center [505, 148] width 636 height 33
click at [265, 272] on label "Nē" at bounding box center [505, 277] width 636 height 33
click at [239, 314] on label "Jā" at bounding box center [505, 321] width 636 height 33
click at [511, 390] on button "Iesniegt" at bounding box center [505, 392] width 120 height 29
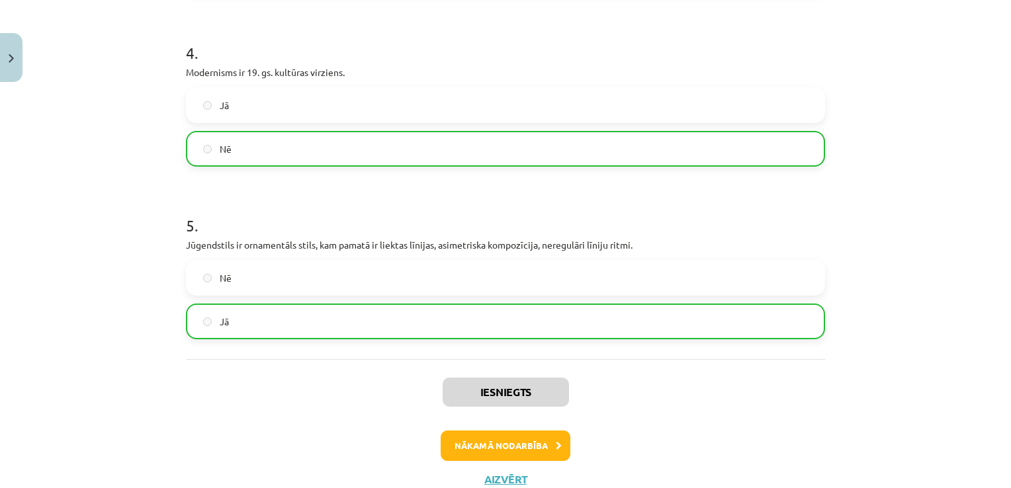
scroll to position [806, 0]
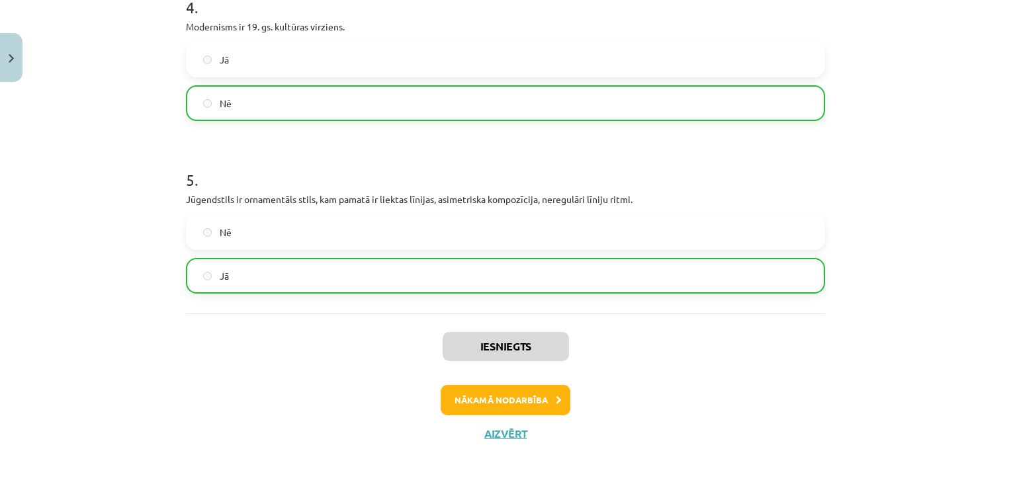
click at [492, 424] on div "Iesniegts Nākamā nodarbība Aizvērt" at bounding box center [505, 381] width 639 height 135
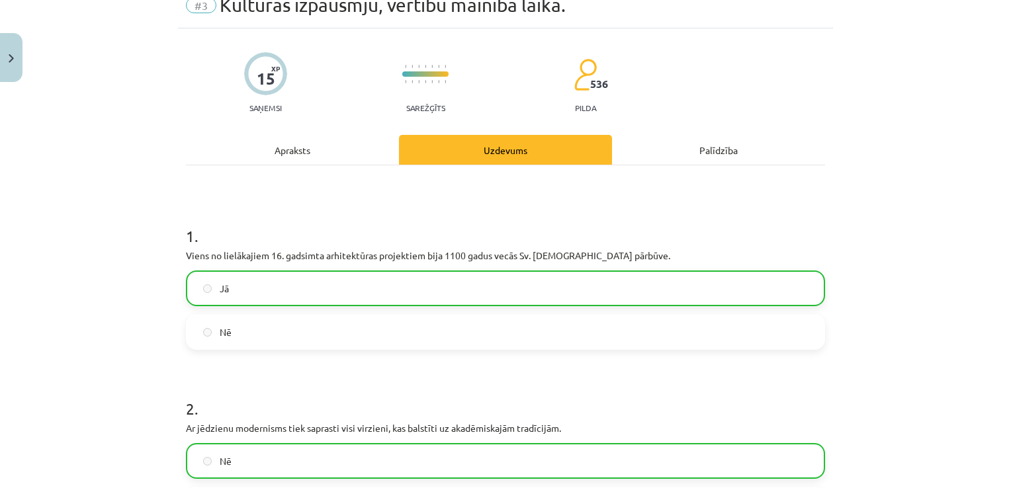
scroll to position [0, 0]
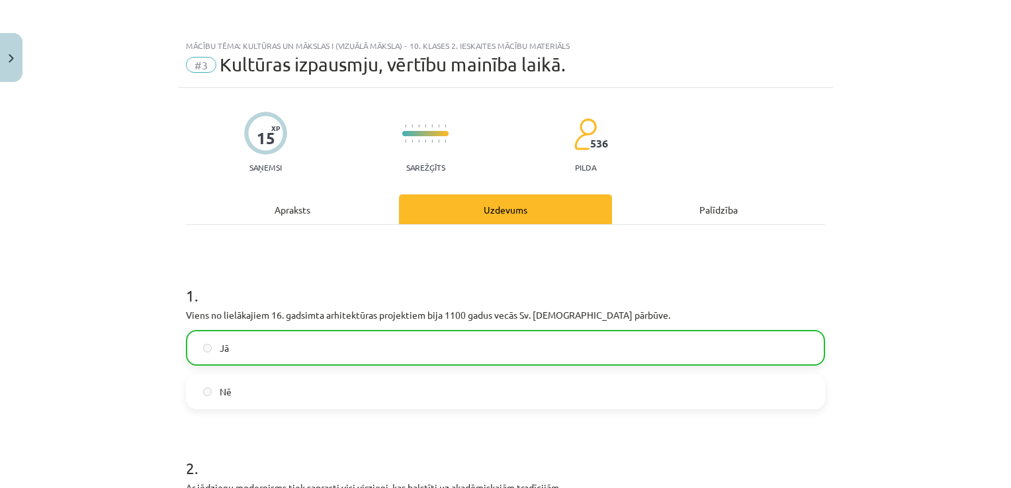
click at [266, 210] on div "Apraksts" at bounding box center [292, 209] width 213 height 30
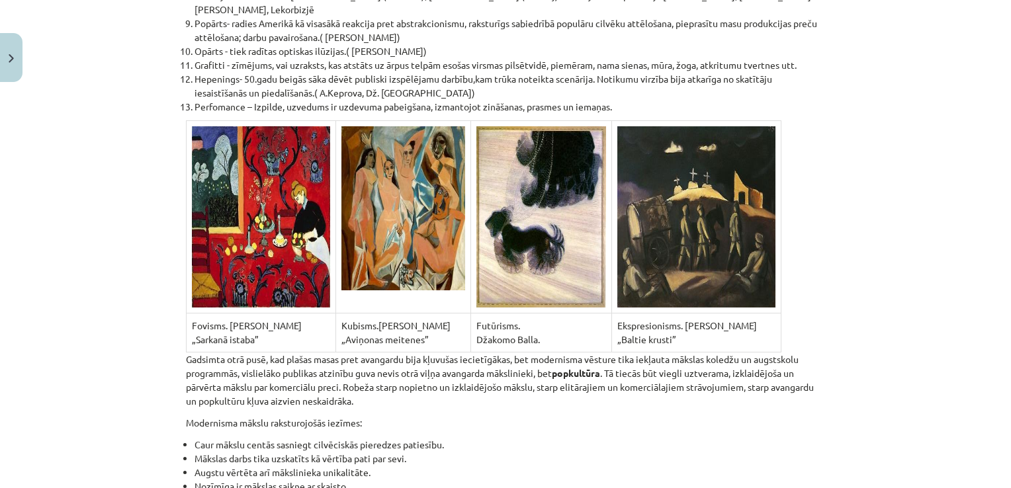
drag, startPoint x: 280, startPoint y: 223, endPoint x: 204, endPoint y: 437, distance: 227.4
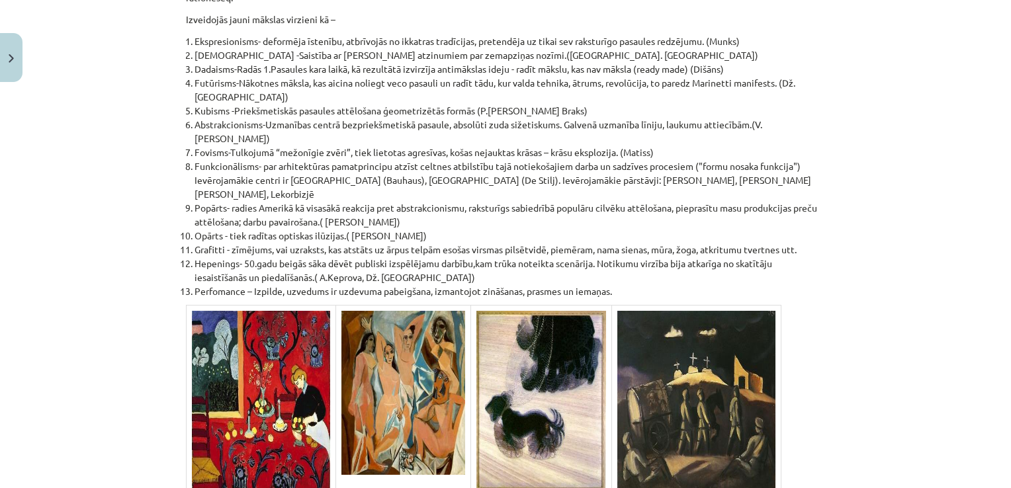
scroll to position [8307, 0]
click at [316, 304] on td at bounding box center [262, 400] width 150 height 193
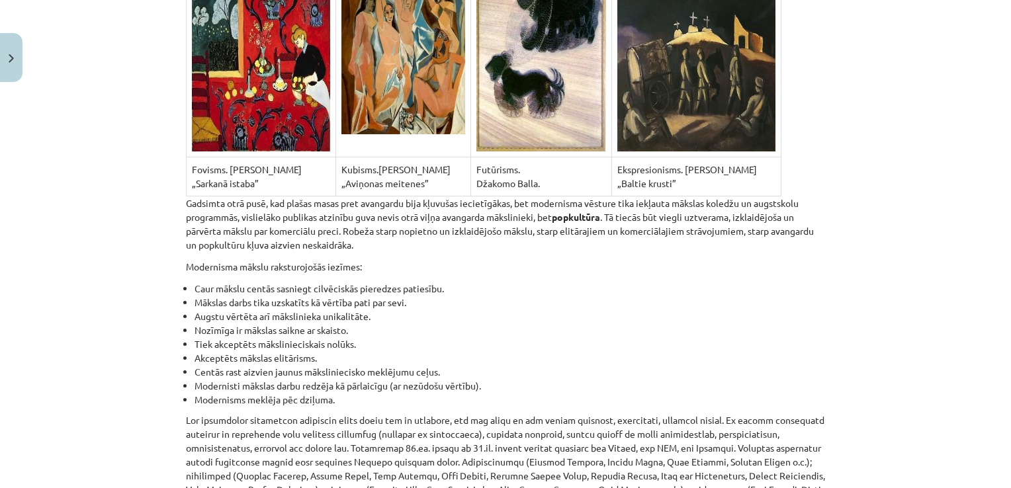
scroll to position [8648, 0]
click at [316, 309] on li "Augstu vērtēta arī mākslinieka unikalitāte." at bounding box center [509, 316] width 630 height 14
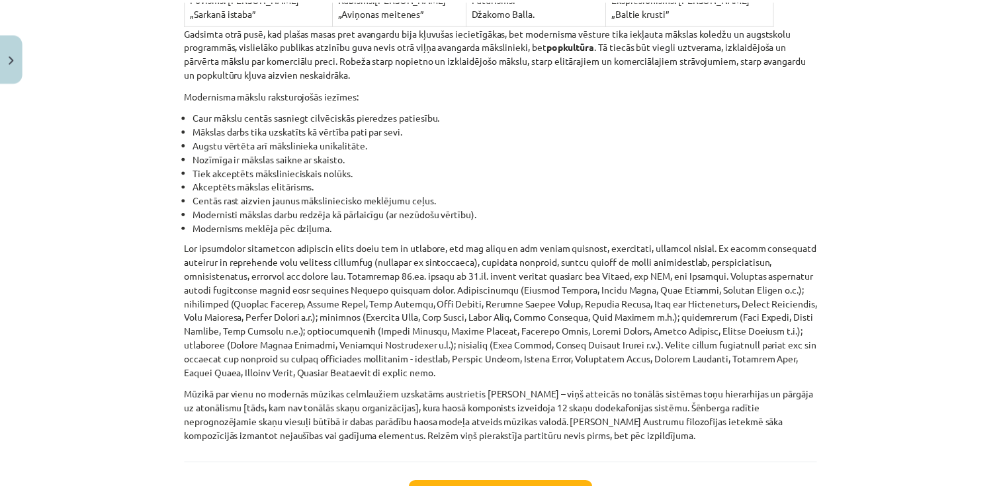
scroll to position [8855, 0]
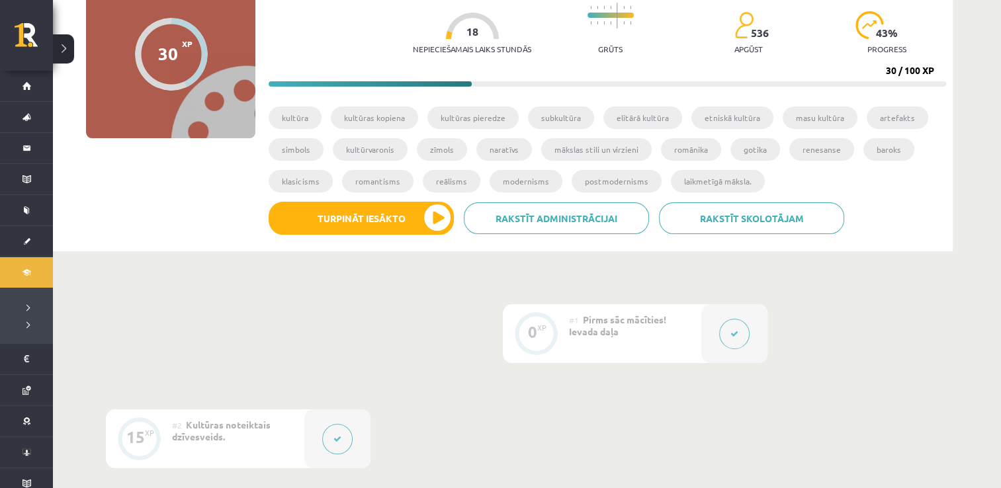
scroll to position [0, 0]
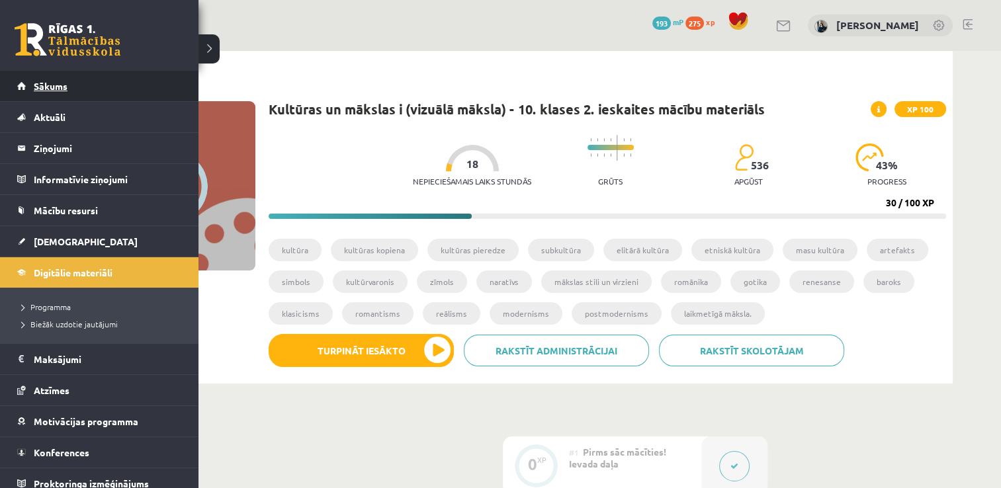
click at [40, 83] on span "Sākums" at bounding box center [51, 86] width 34 height 12
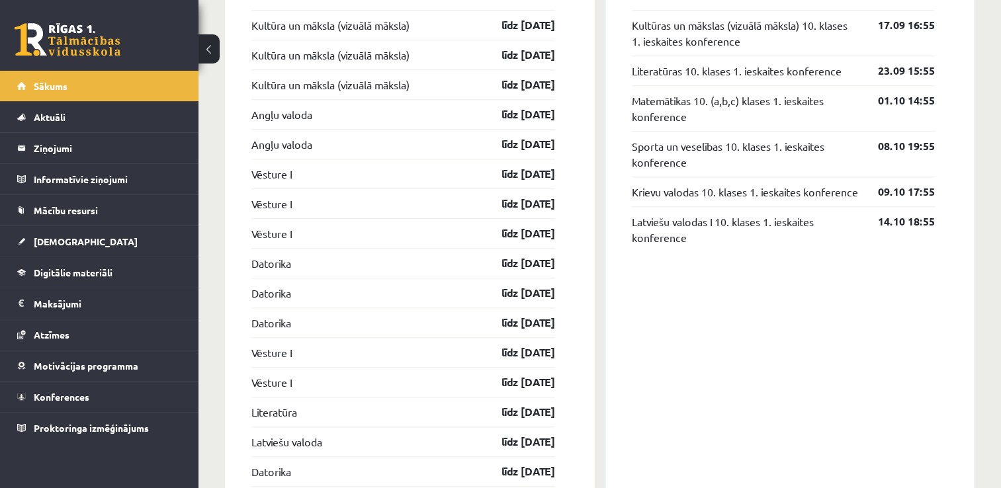
scroll to position [1248, 0]
drag, startPoint x: 323, startPoint y: 192, endPoint x: 318, endPoint y: 197, distance: 7.5
click at [320, 197] on div "Vēsture I līdz [DATE]" at bounding box center [403, 203] width 304 height 30
